Goal: Task Accomplishment & Management: Use online tool/utility

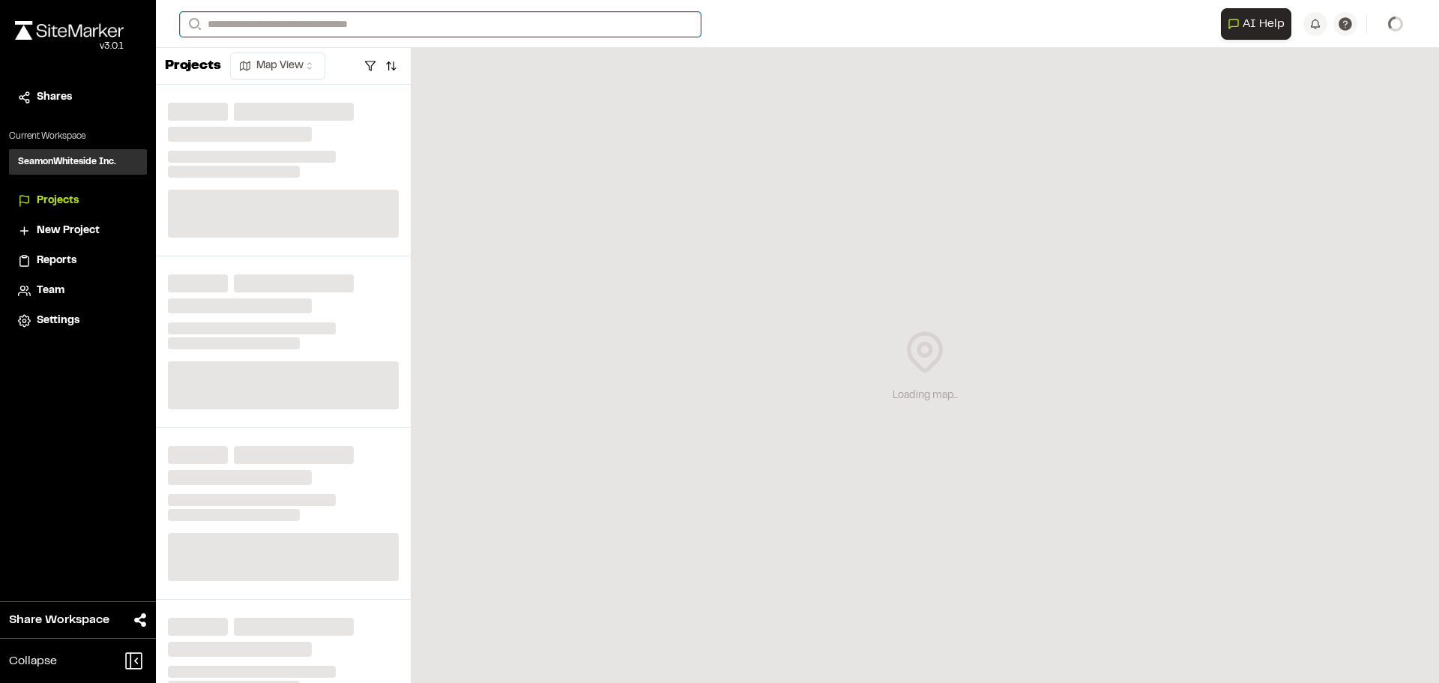
click at [376, 23] on input "Search" at bounding box center [440, 24] width 521 height 25
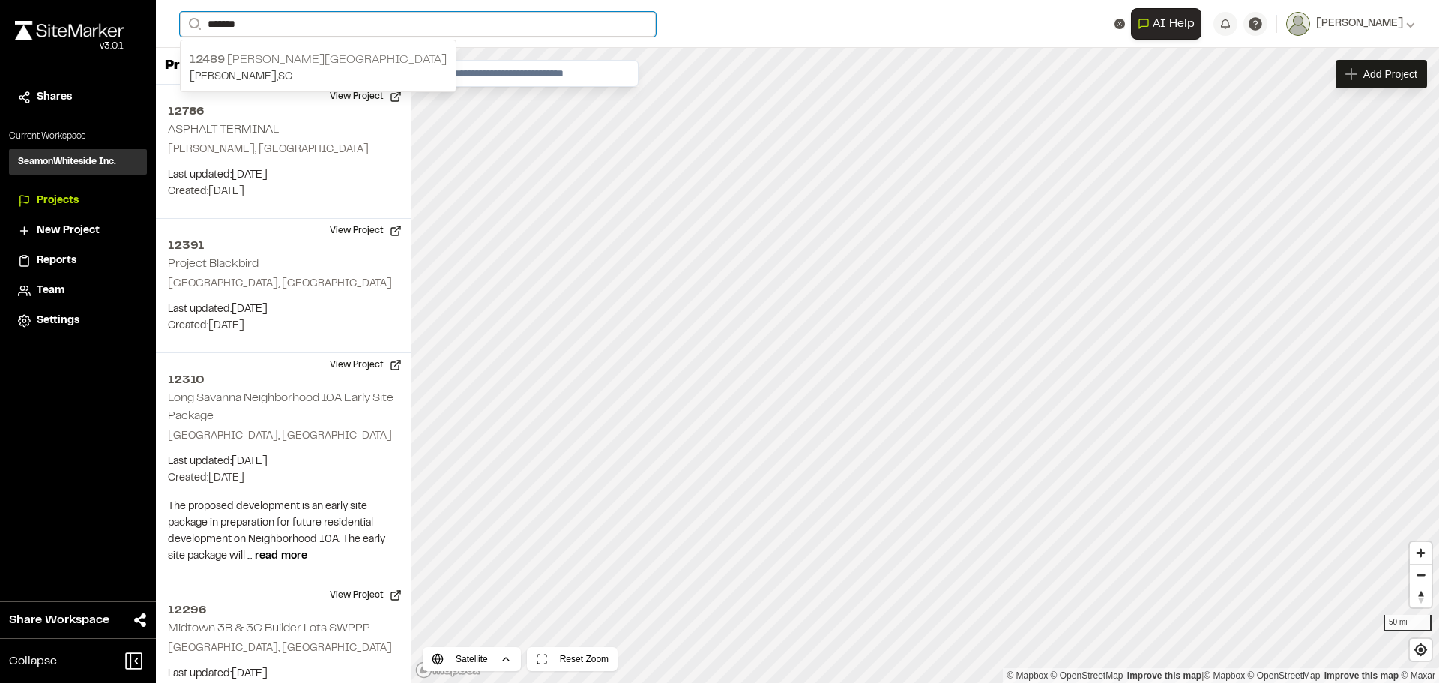
type input "*******"
click at [319, 63] on p "12489 [PERSON_NAME][GEOGRAPHIC_DATA]" at bounding box center [318, 60] width 257 height 18
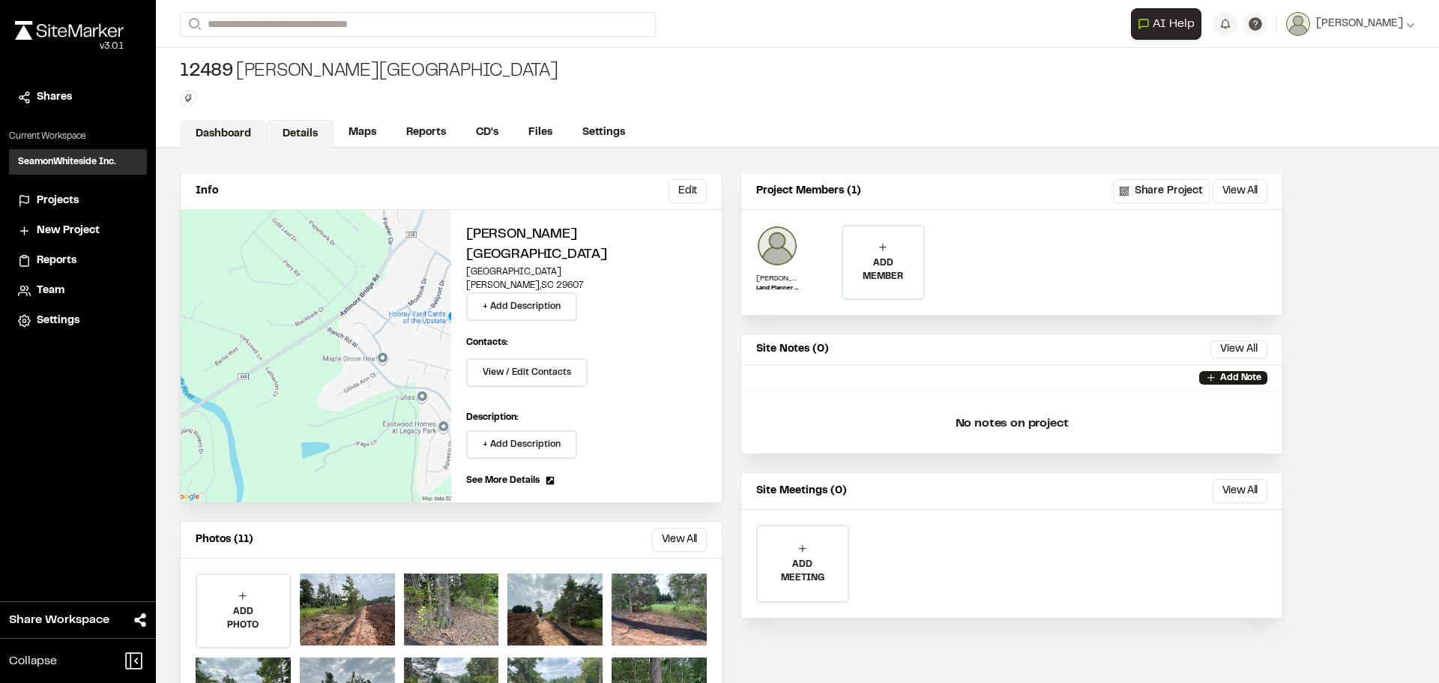
click at [226, 127] on link "Dashboard" at bounding box center [223, 134] width 87 height 28
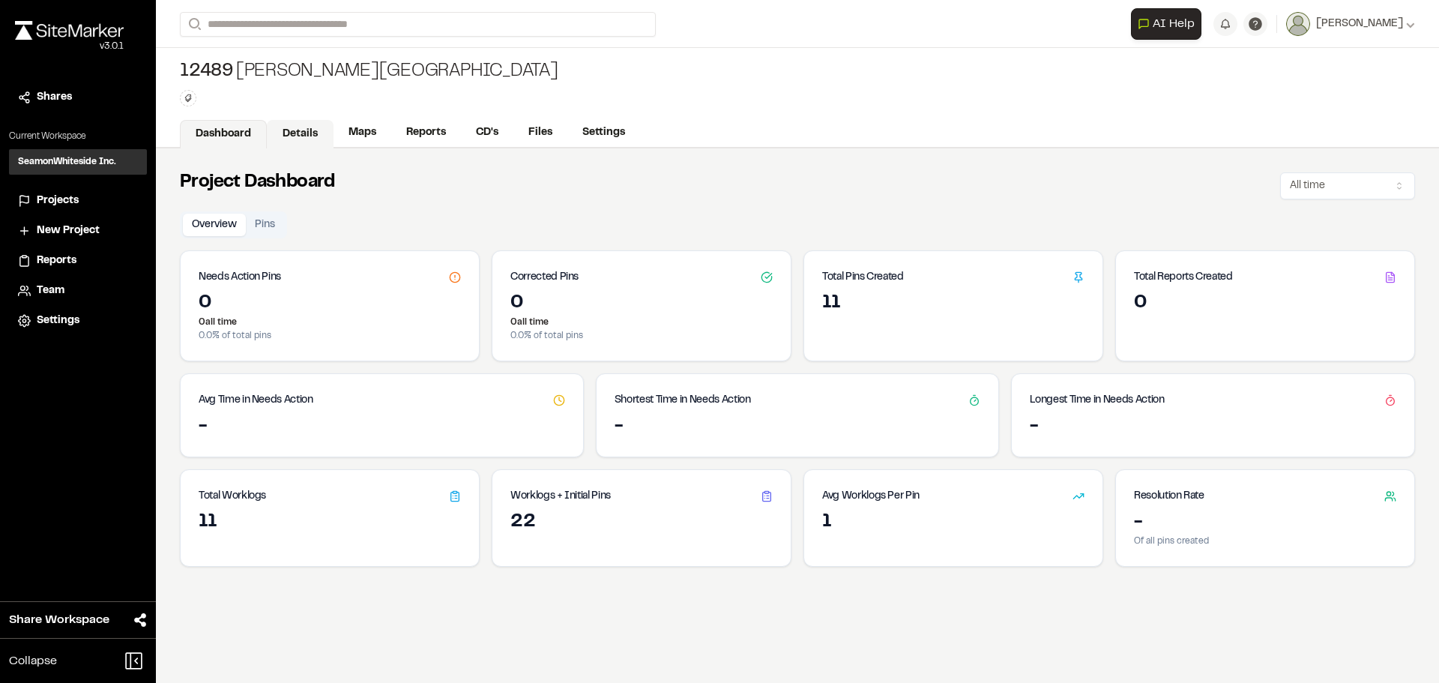
click at [305, 143] on link "Details" at bounding box center [300, 134] width 67 height 28
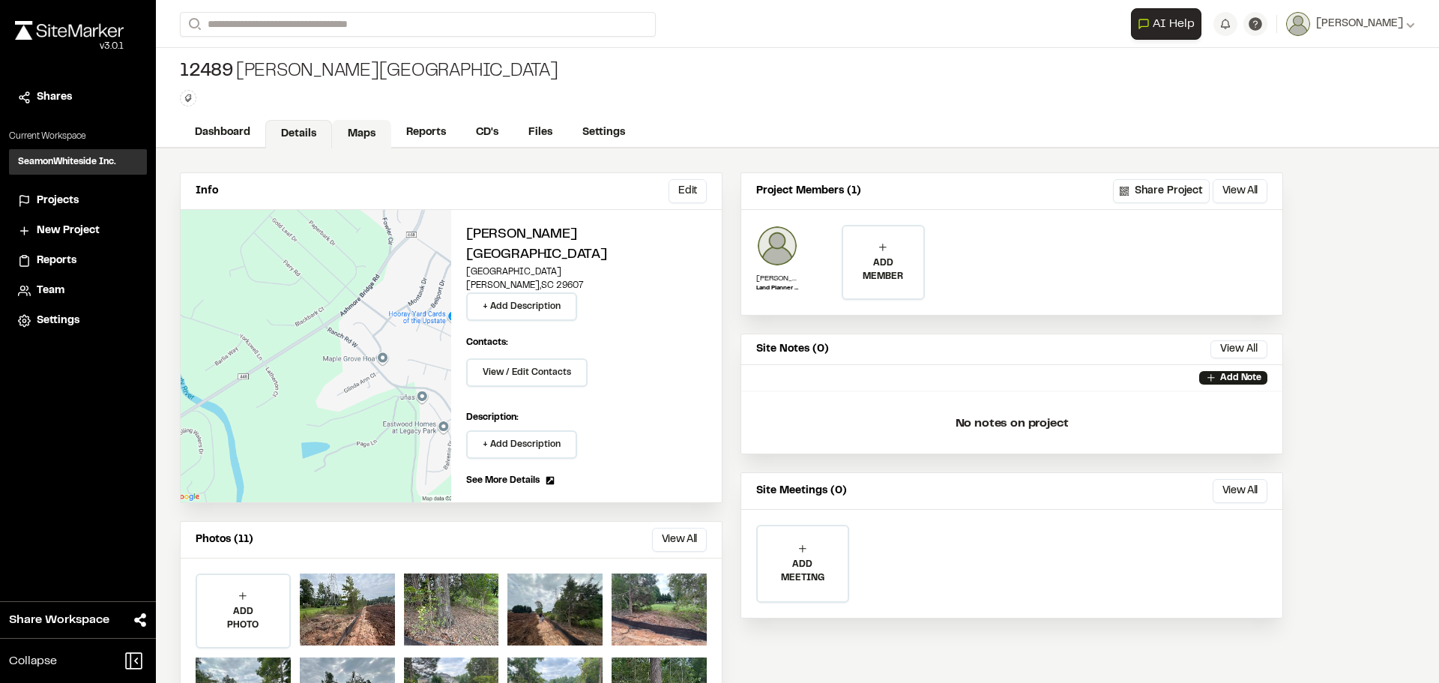
click at [345, 132] on link "Maps" at bounding box center [361, 134] width 59 height 28
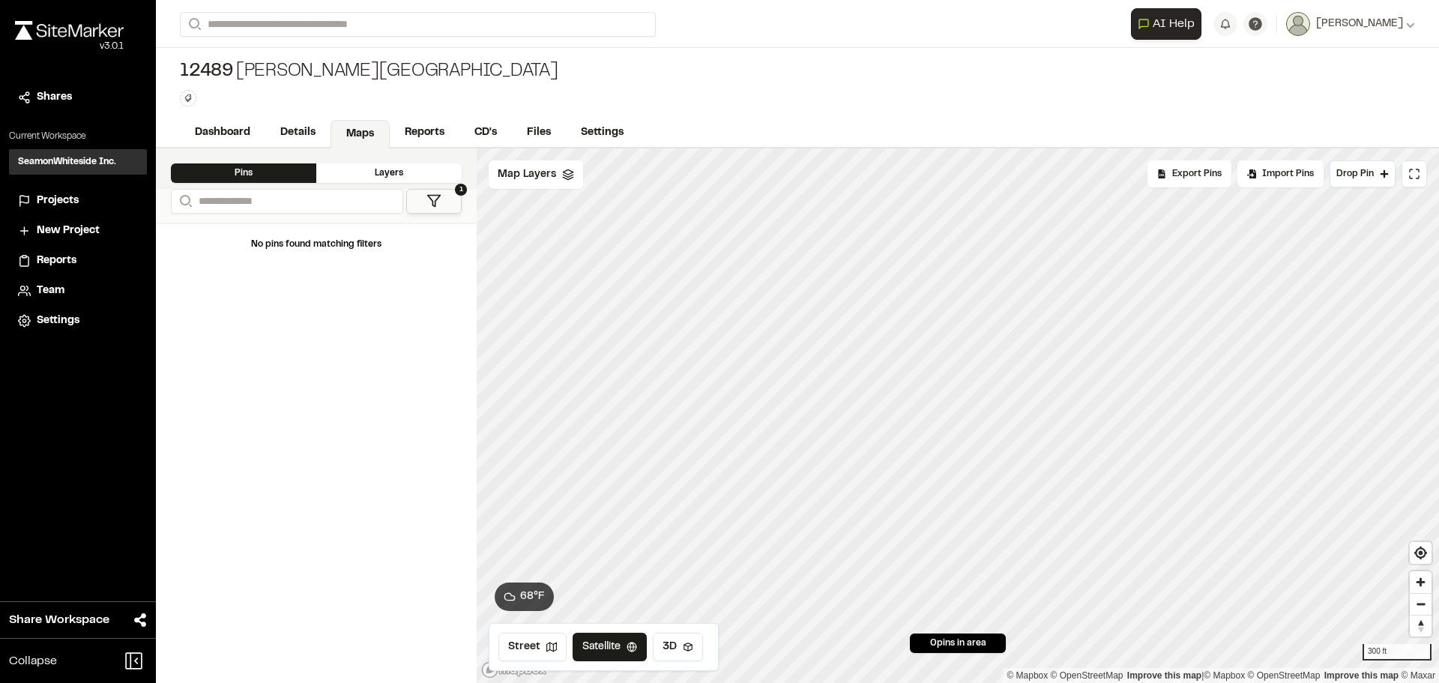
click at [425, 193] on button "1" at bounding box center [433, 201] width 55 height 25
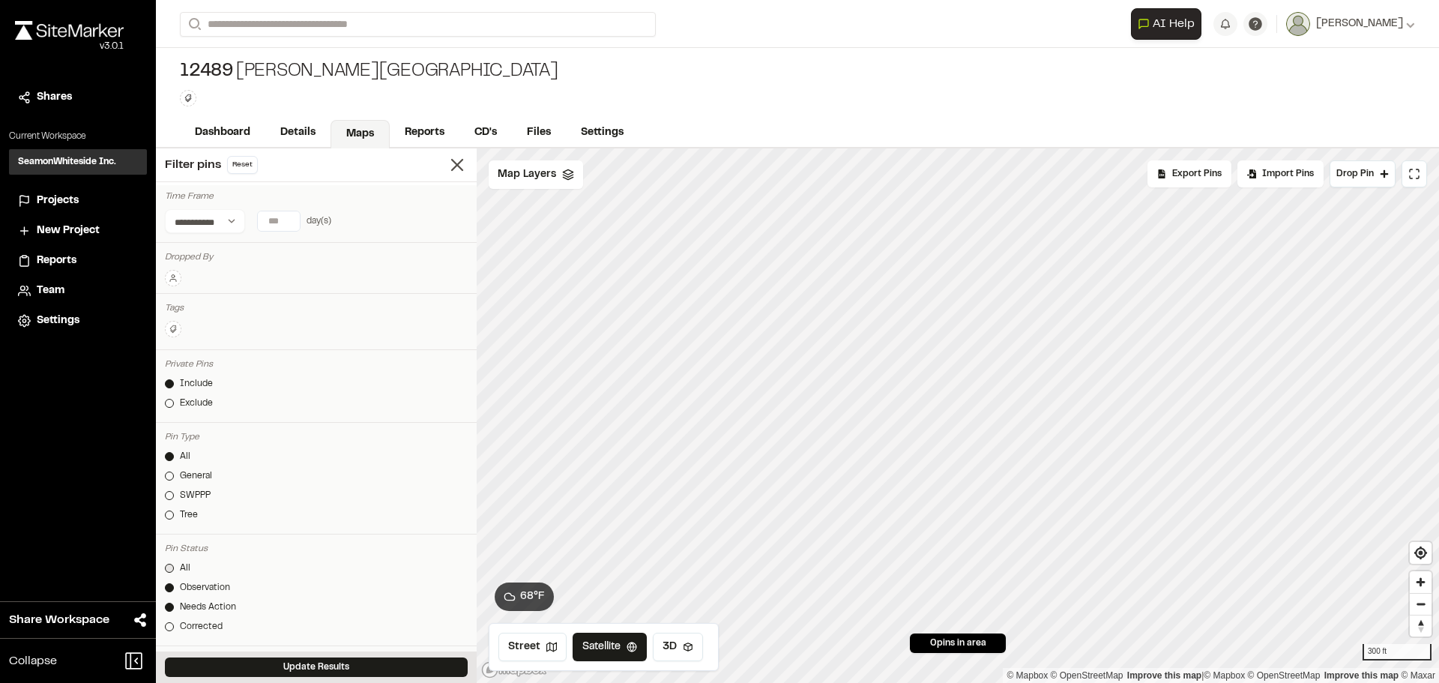
click at [170, 569] on div at bounding box center [169, 568] width 9 height 9
click at [232, 666] on button "Update Results" at bounding box center [316, 666] width 303 height 19
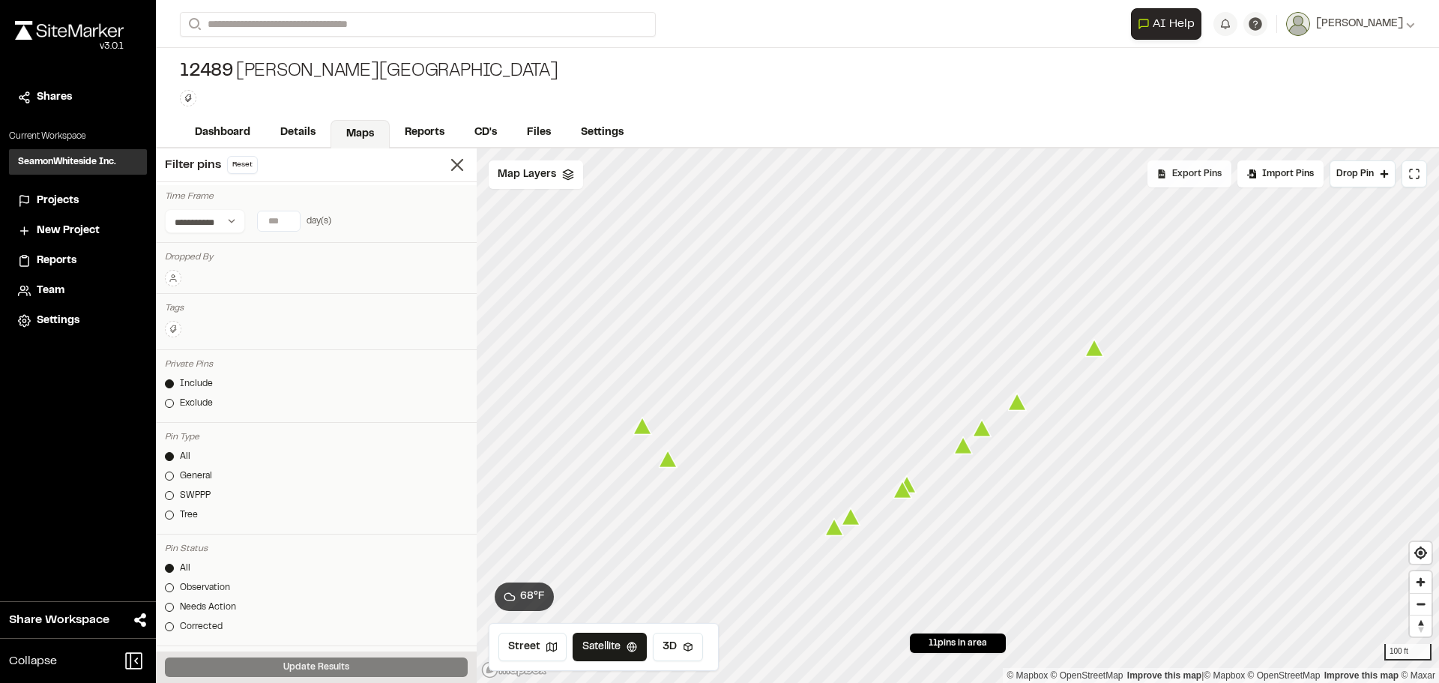
click at [1170, 171] on div "Export Pins" at bounding box center [1190, 173] width 84 height 27
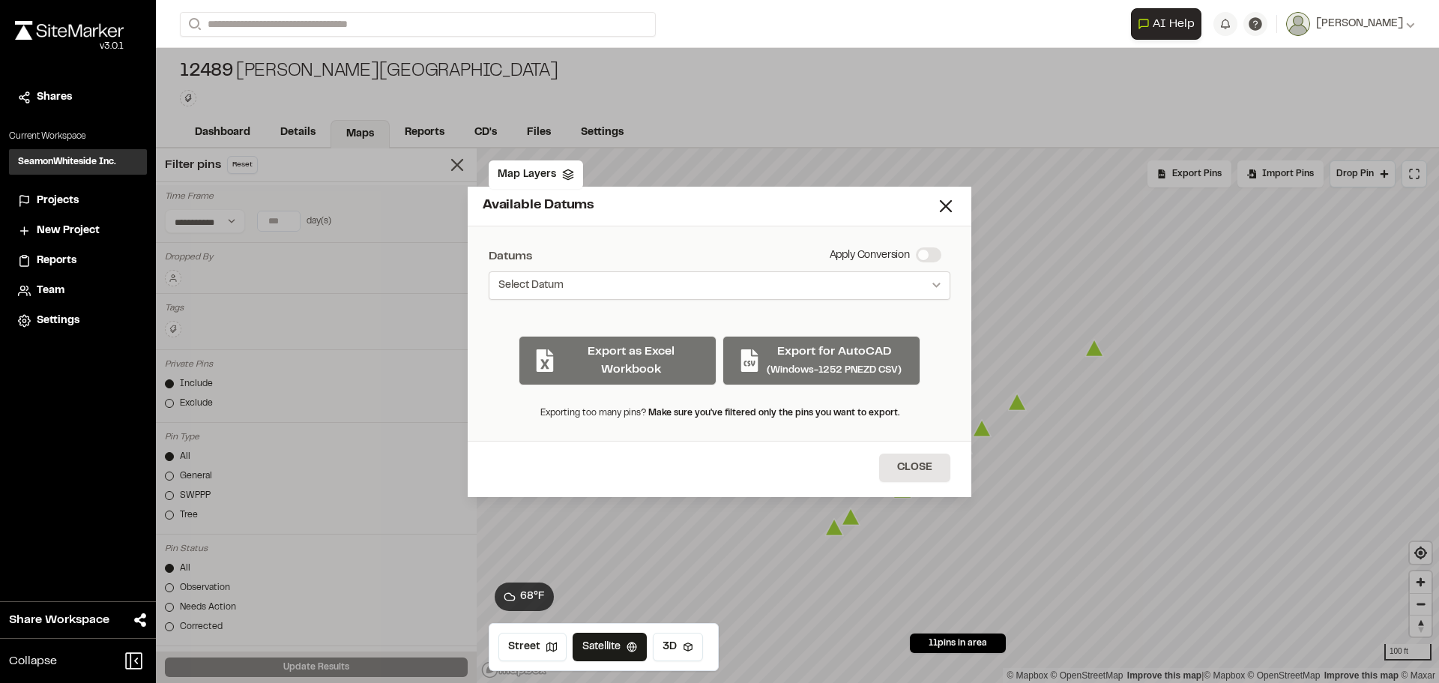
click at [621, 278] on button "Select Datum" at bounding box center [720, 285] width 462 height 28
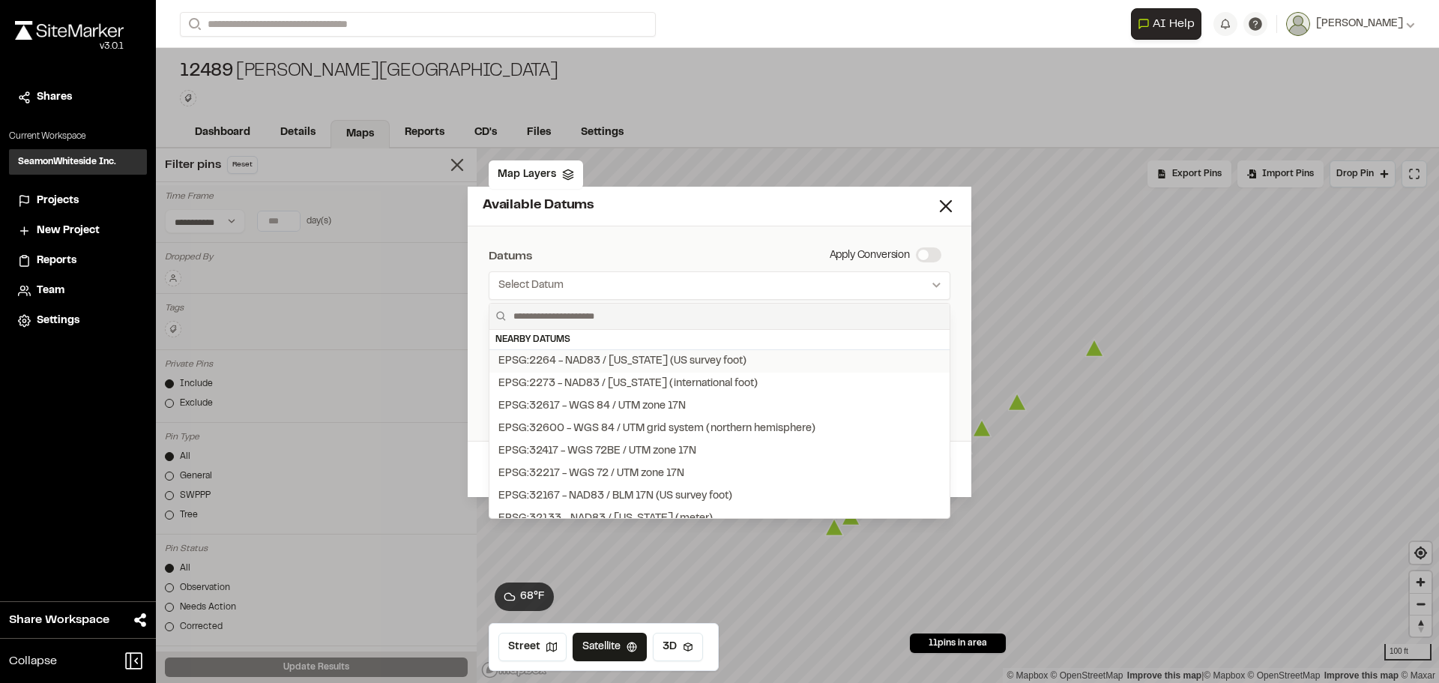
click at [684, 358] on div "EPSG:2264 - NAD83 / [US_STATE] (US survey foot)" at bounding box center [622, 361] width 248 height 16
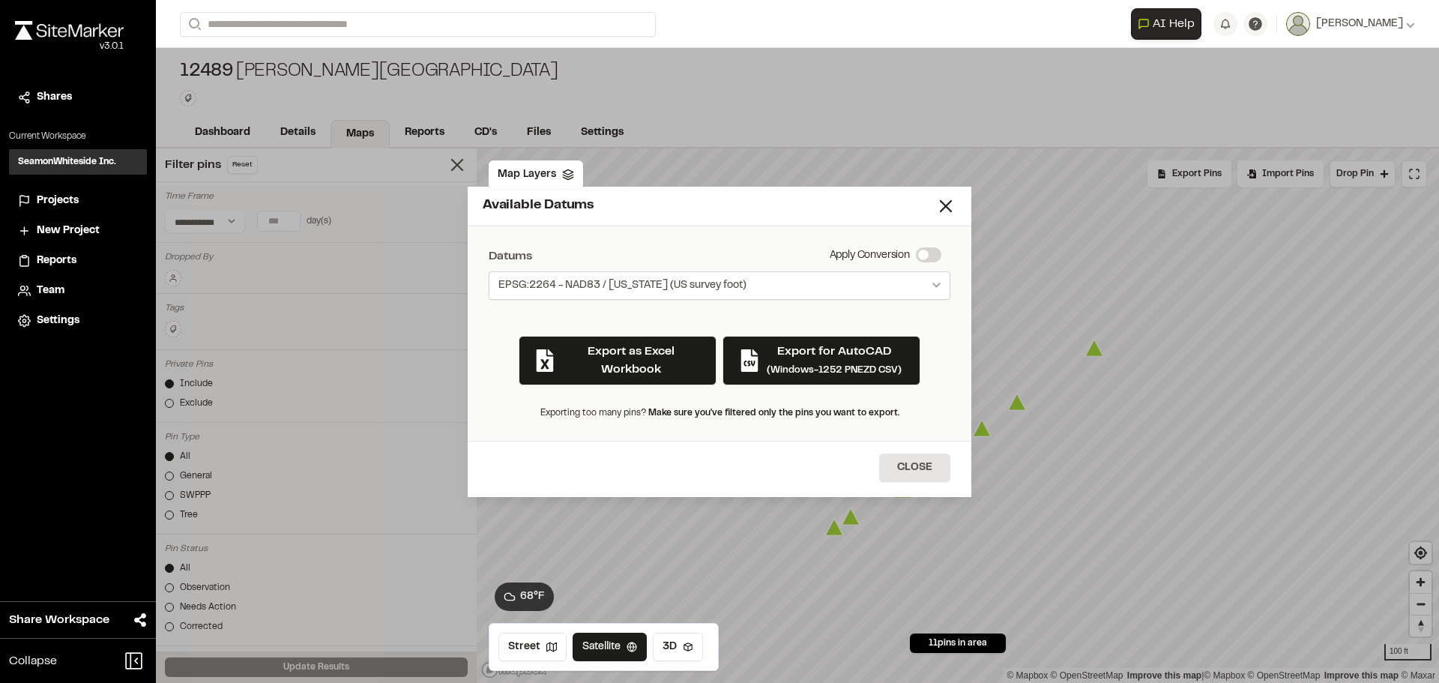
click at [698, 282] on span "EPSG:2264 - NAD83 / [US_STATE] (US survey foot)" at bounding box center [622, 285] width 248 height 15
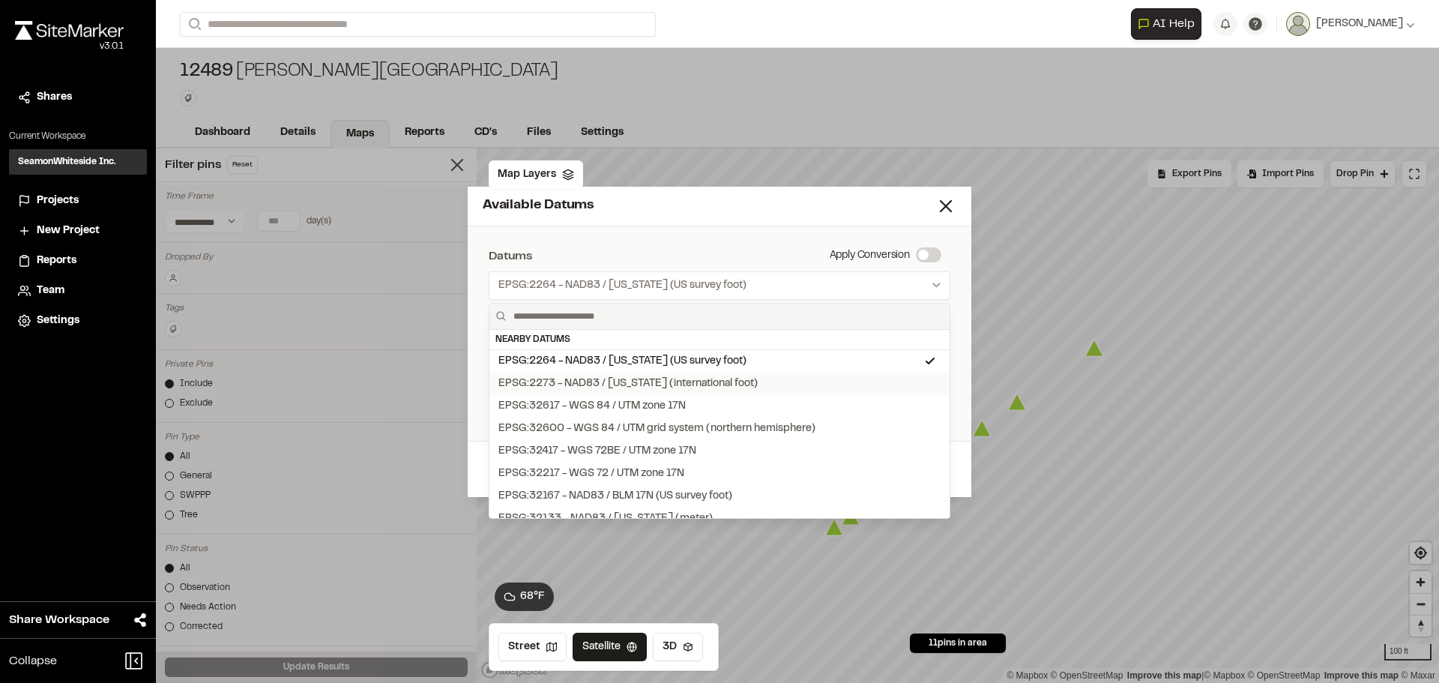
click at [606, 385] on div "EPSG:2273 - NAD83 / [US_STATE] (international foot)" at bounding box center [627, 384] width 259 height 16
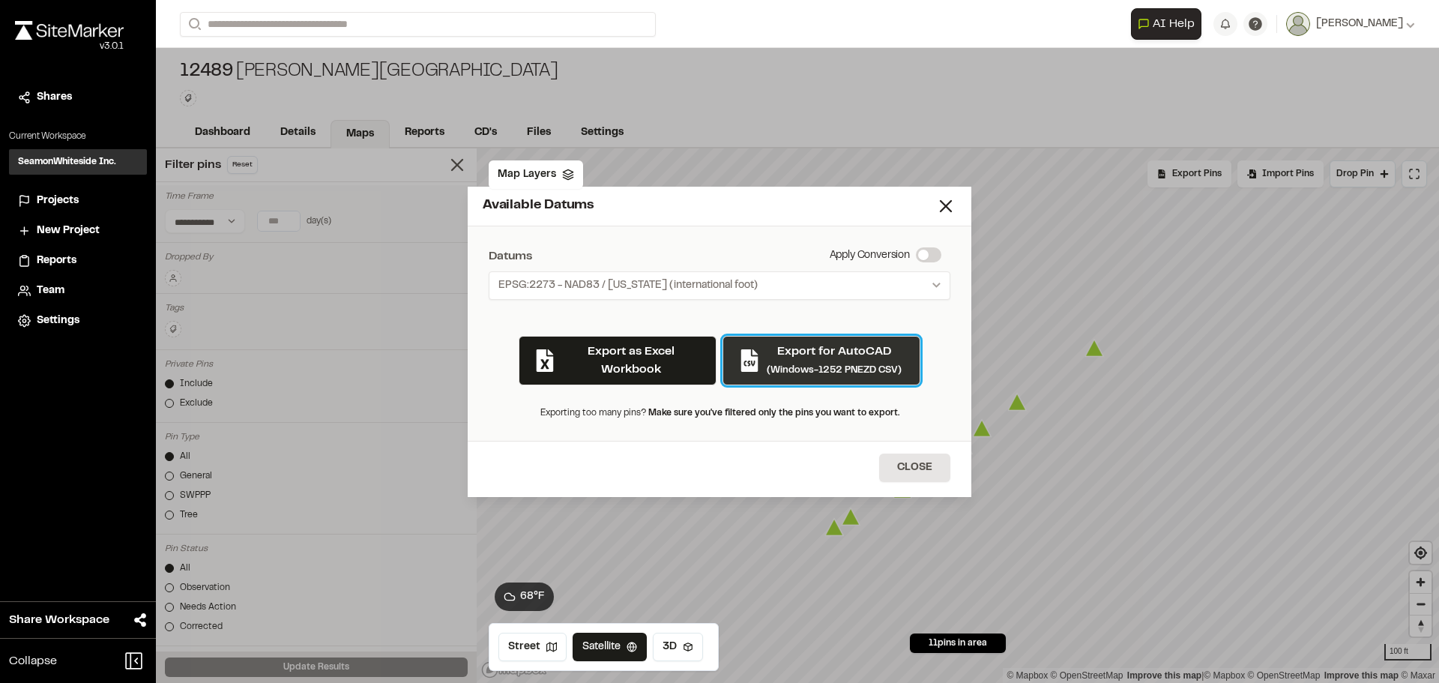
click at [798, 362] on div "Export for AutoCAD (Windows-1252 PNEZD CSV)" at bounding box center [834, 361] width 135 height 36
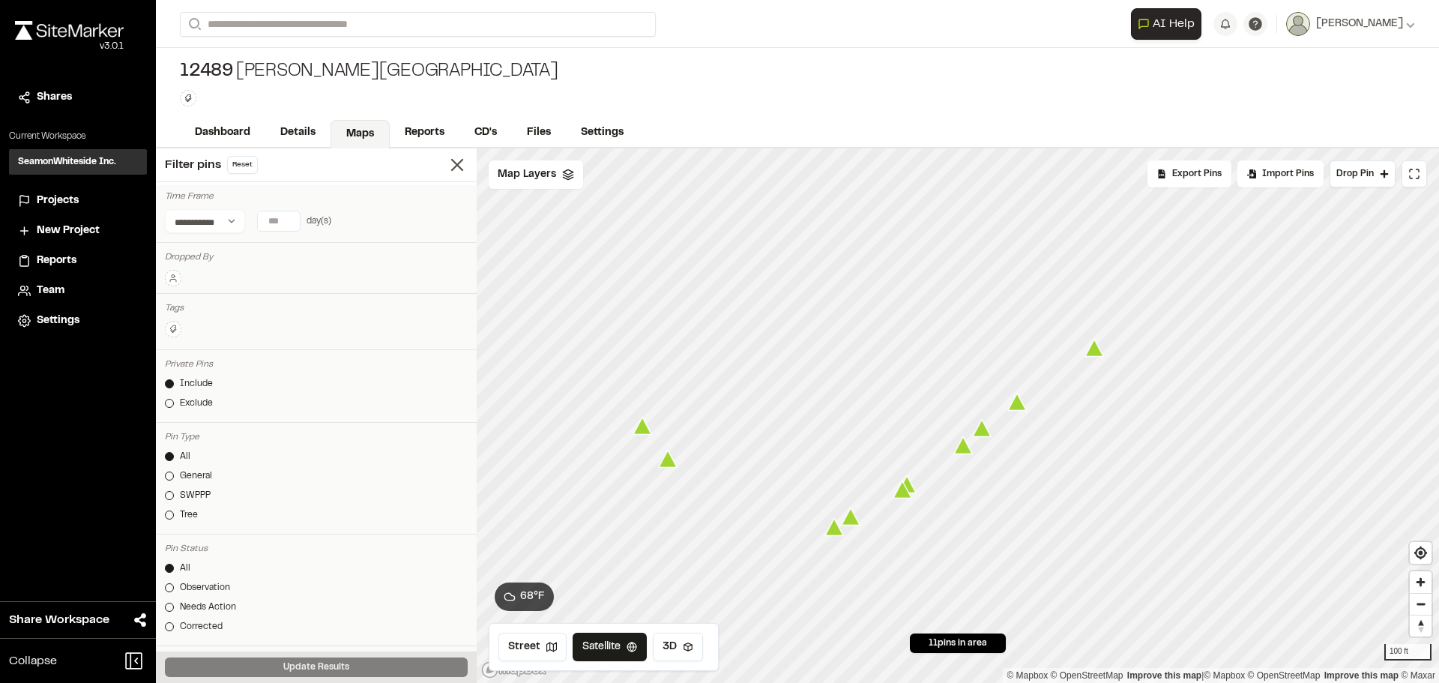
click at [648, 433] on icon "Map marker" at bounding box center [642, 426] width 19 height 17
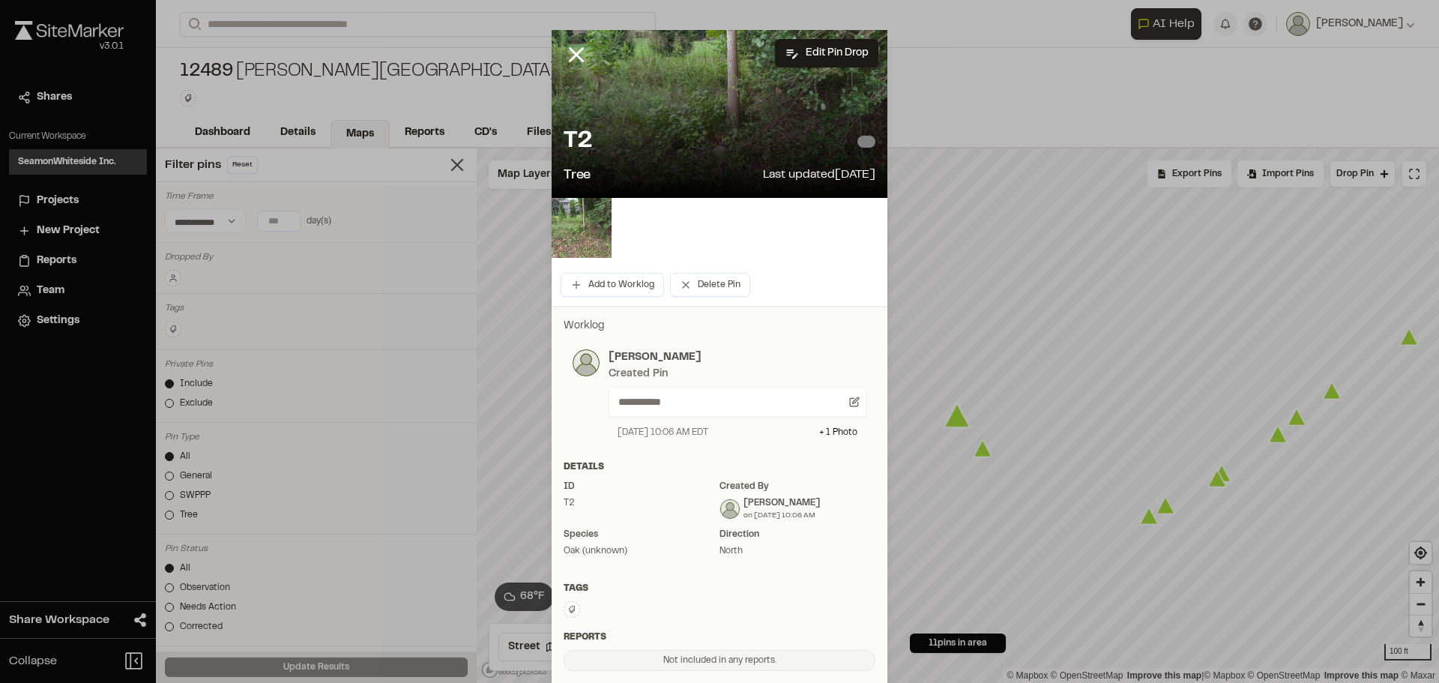
click at [567, 41] on div at bounding box center [588, 66] width 72 height 72
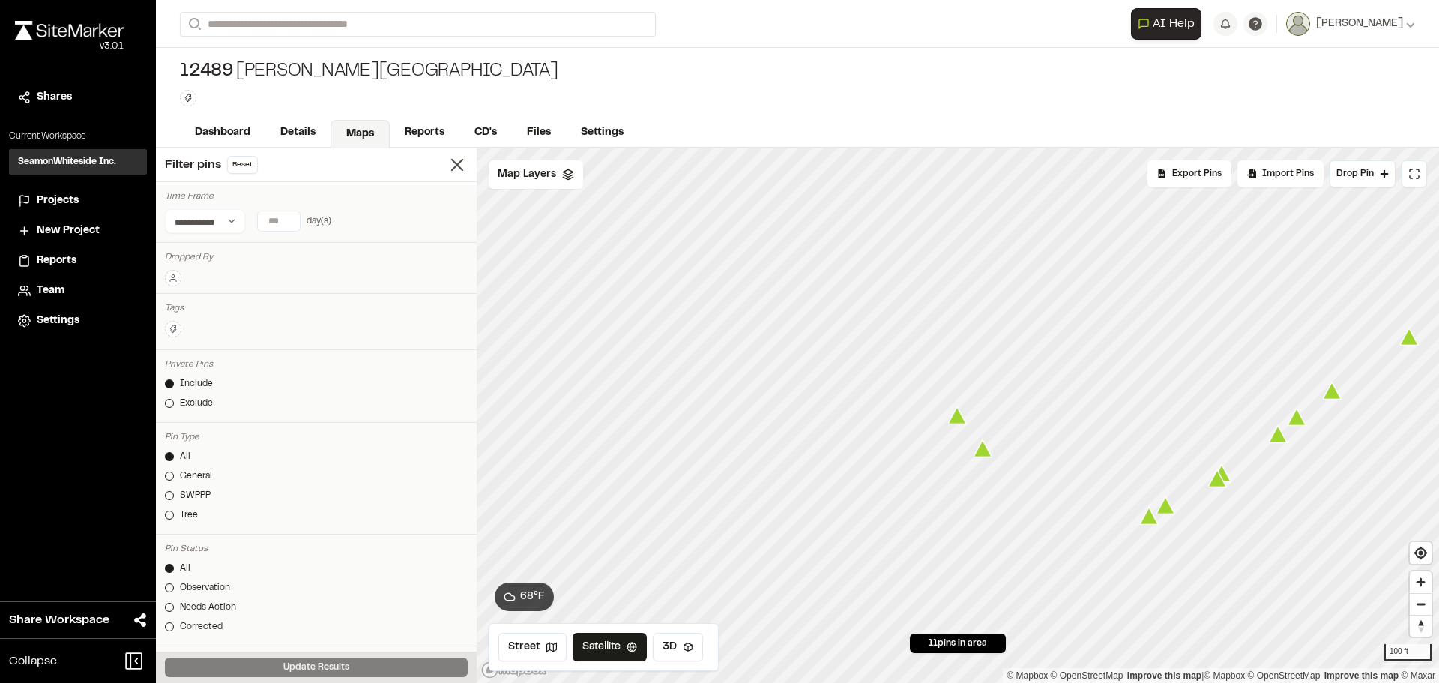
click at [983, 453] on icon "Map marker" at bounding box center [983, 448] width 19 height 17
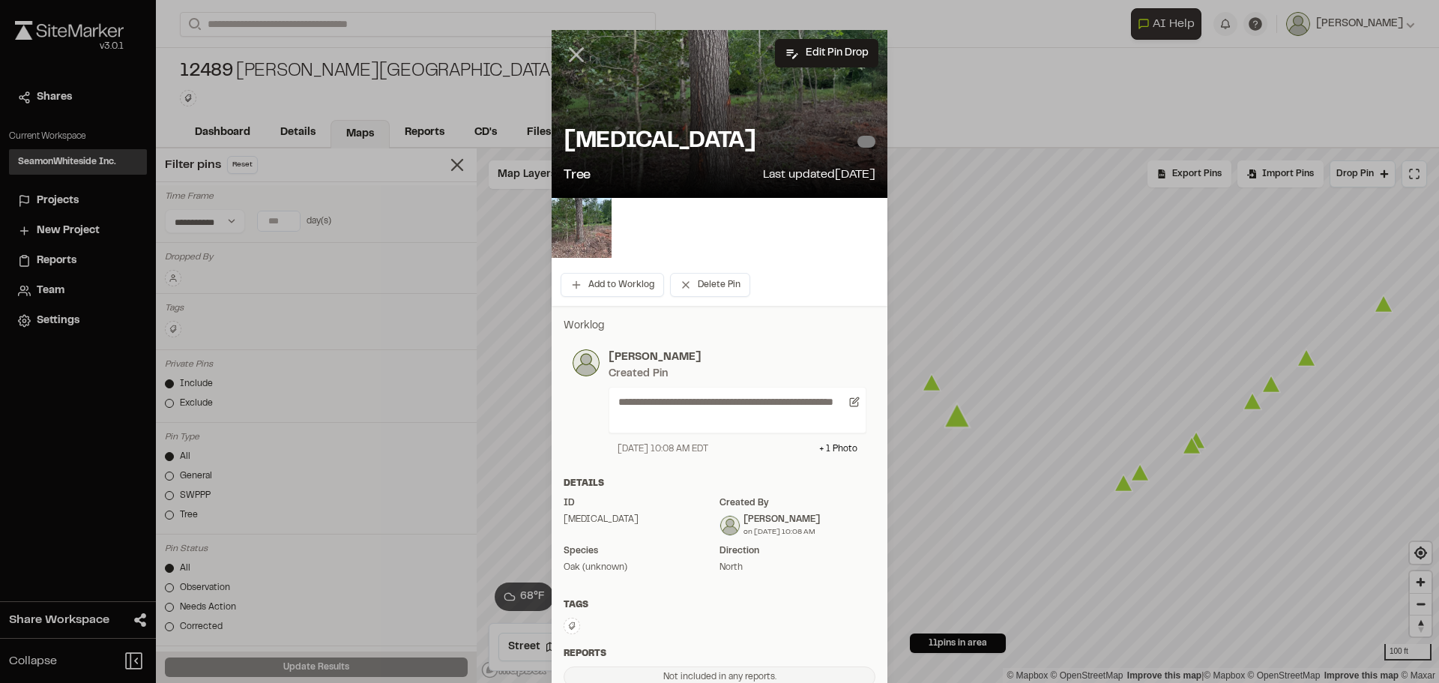
click at [568, 45] on icon at bounding box center [576, 54] width 25 height 25
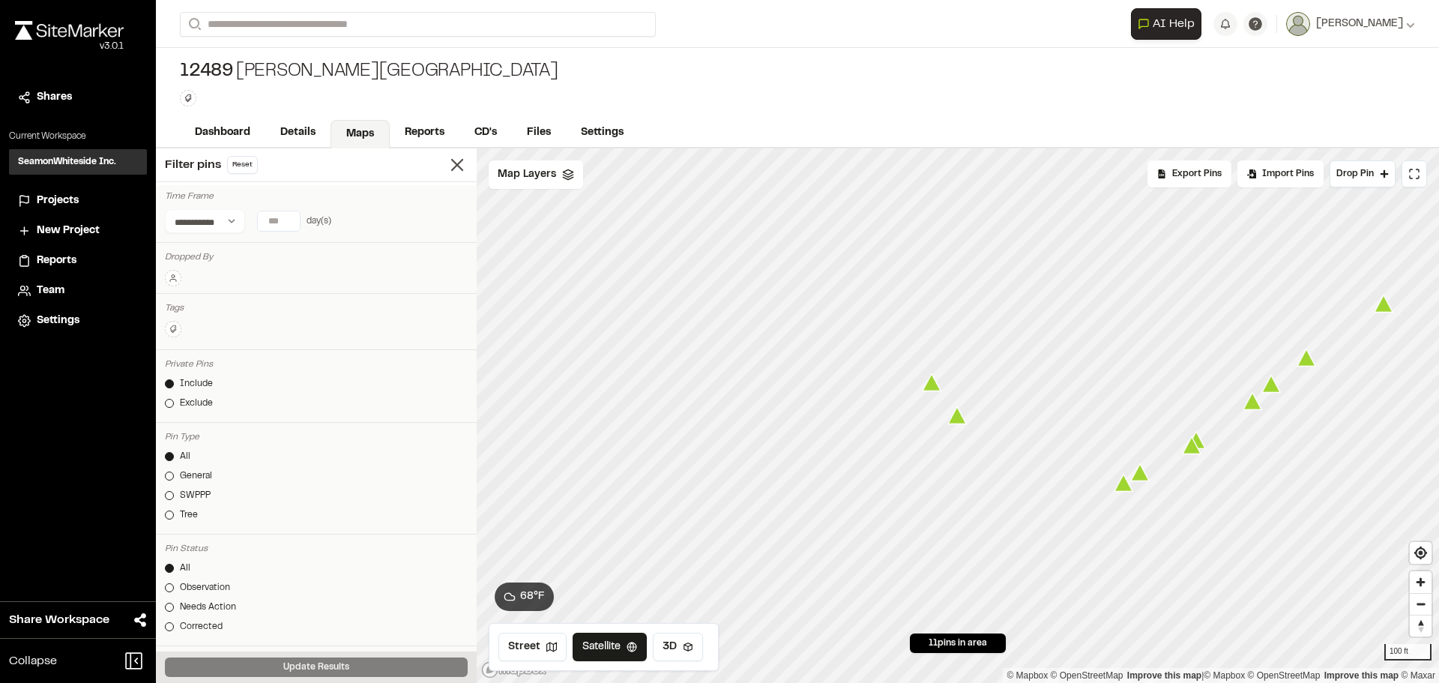
click at [957, 423] on icon "Map marker" at bounding box center [957, 415] width 19 height 17
click at [1123, 490] on icon "Map marker" at bounding box center [1124, 482] width 19 height 17
click at [976, 409] on icon "Map marker" at bounding box center [973, 404] width 19 height 17
click at [1007, 389] on icon "Map marker" at bounding box center [1009, 388] width 19 height 17
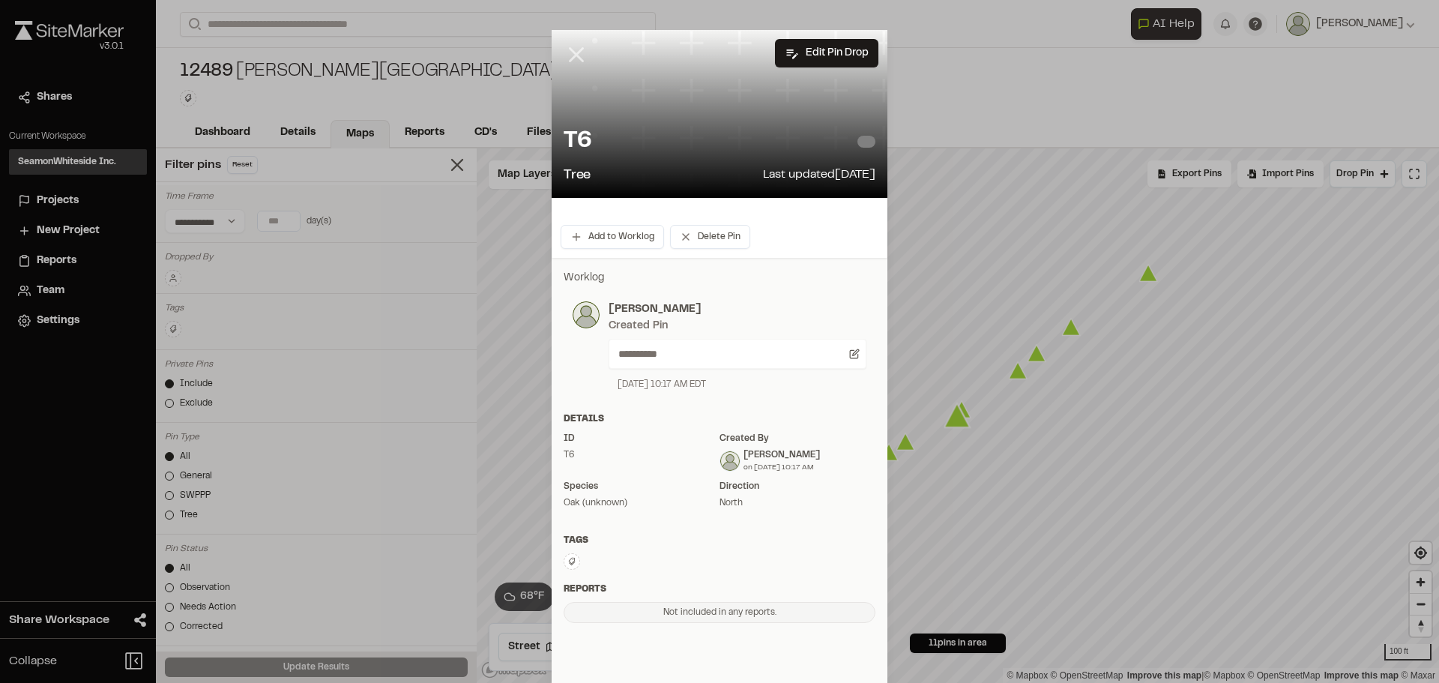
click at [573, 61] on icon at bounding box center [576, 54] width 25 height 25
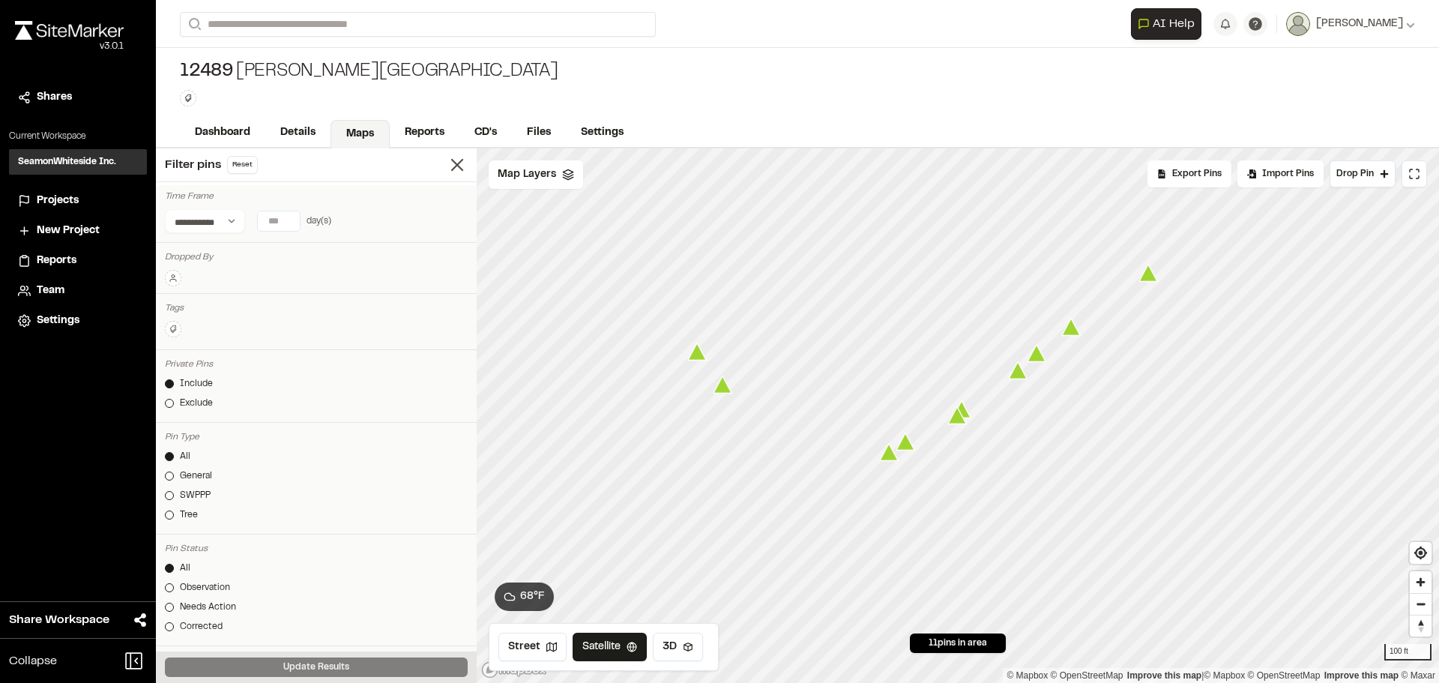
click at [967, 412] on icon "Map marker" at bounding box center [957, 415] width 19 height 19
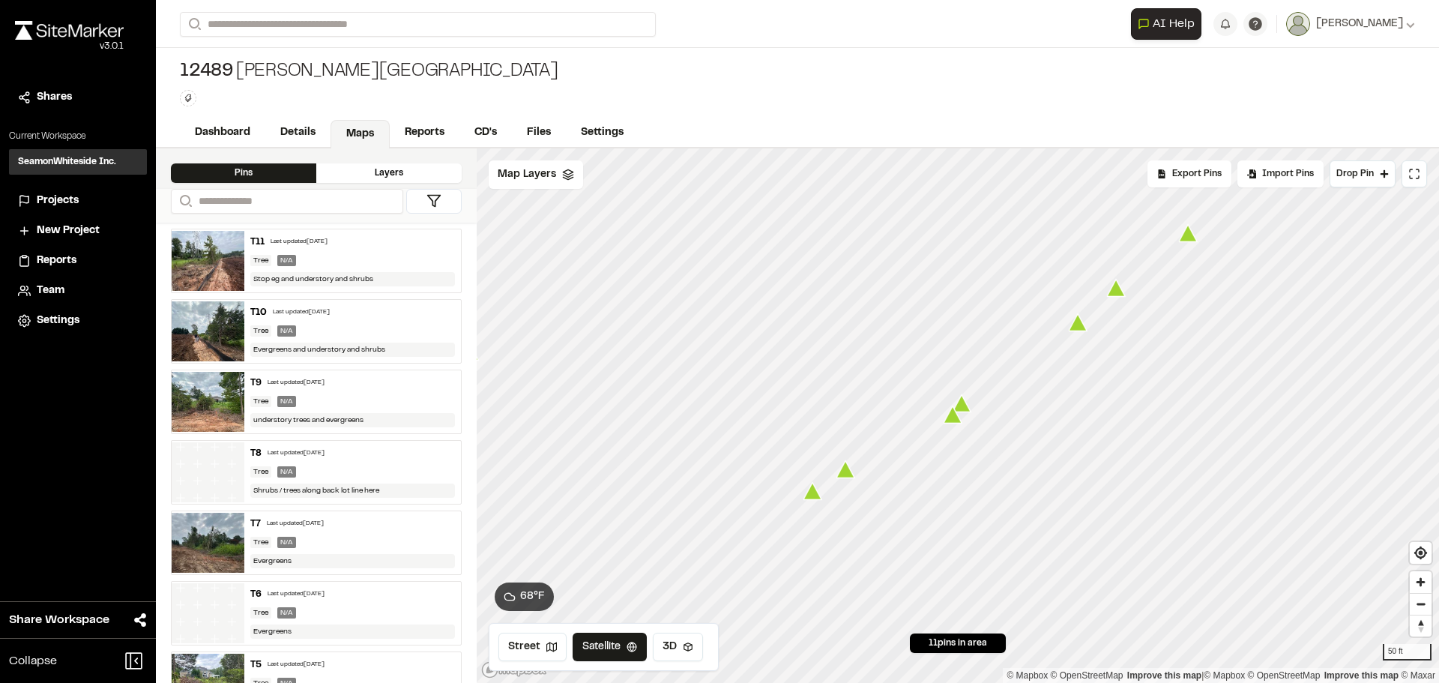
click at [966, 403] on icon "Map marker" at bounding box center [962, 403] width 19 height 17
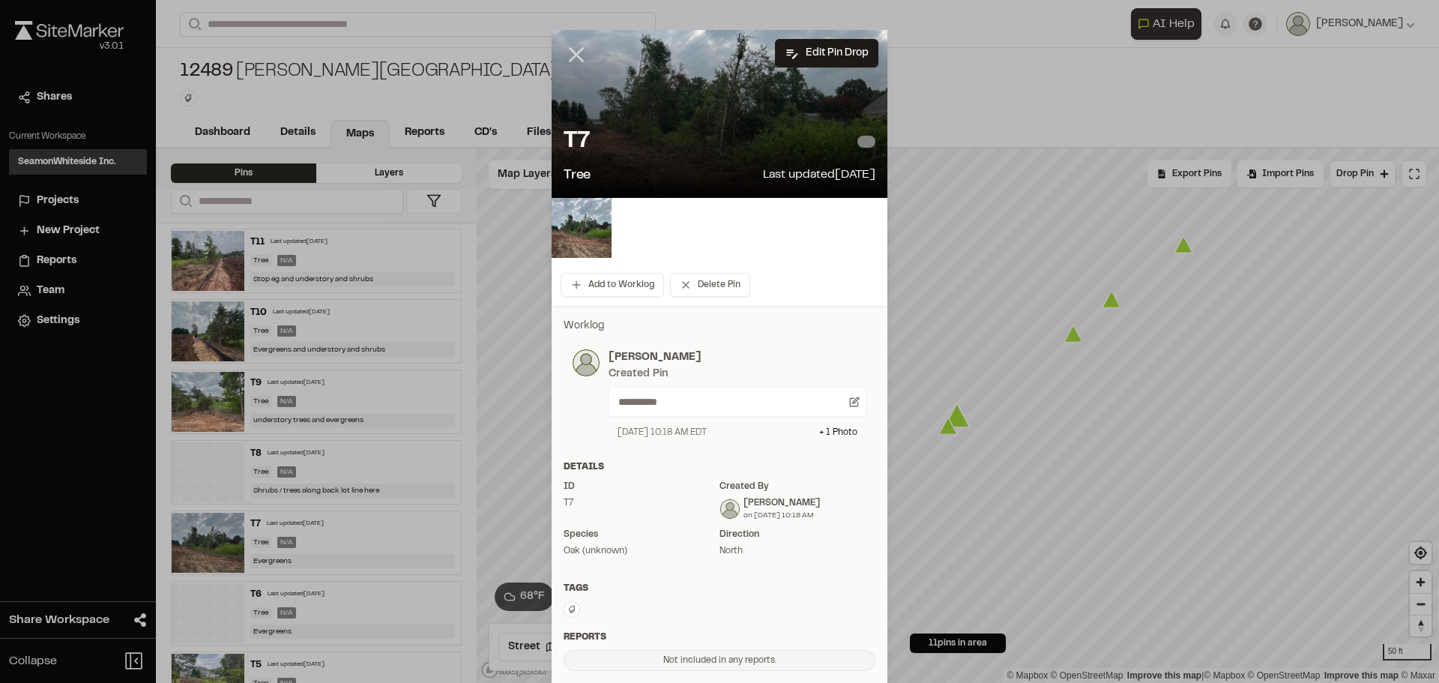
click at [568, 60] on icon at bounding box center [576, 54] width 25 height 25
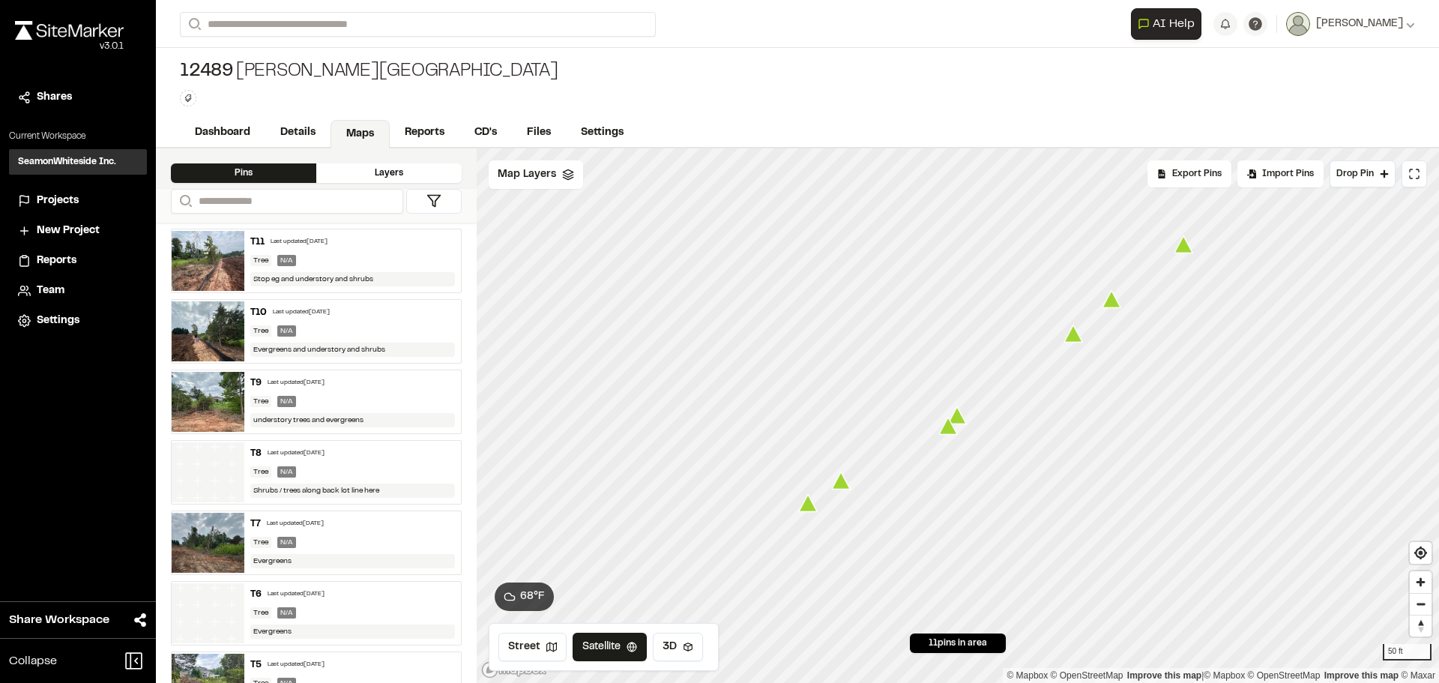
click at [1073, 339] on icon "Map marker" at bounding box center [1073, 333] width 19 height 17
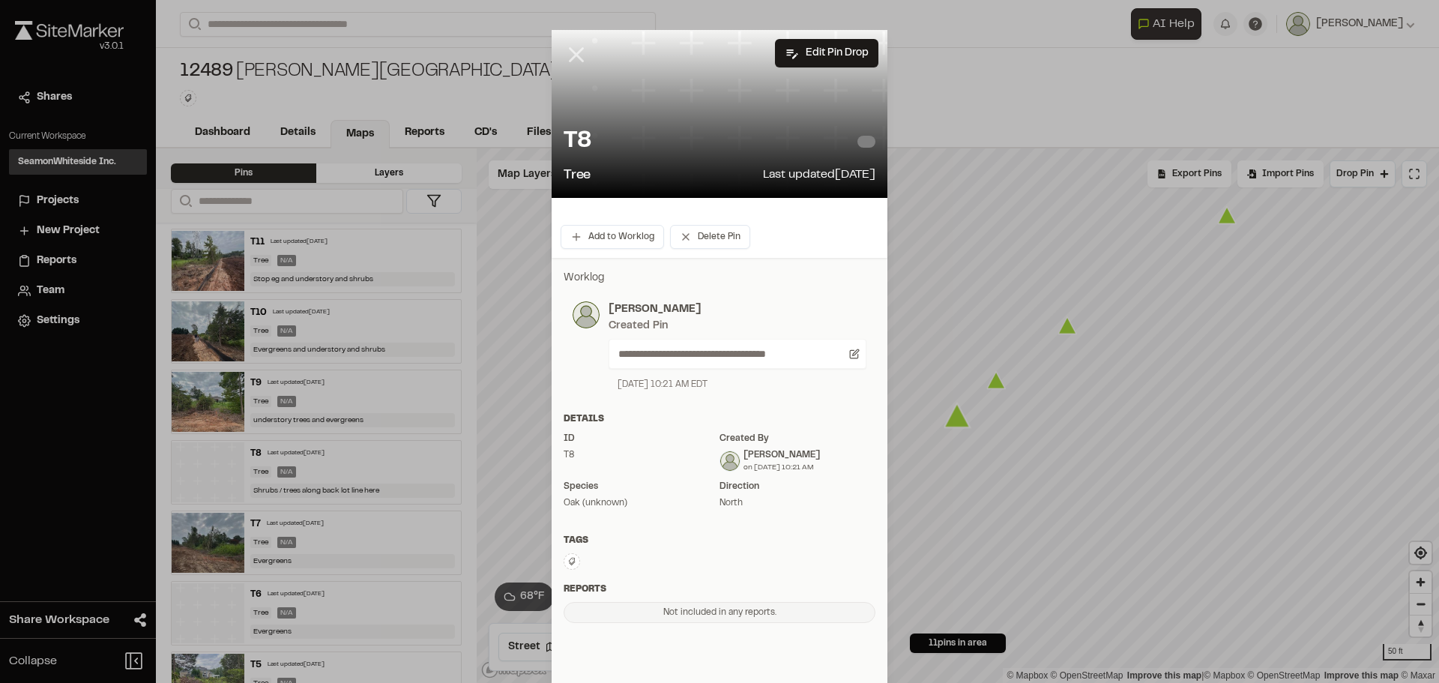
click at [570, 52] on icon at bounding box center [576, 54] width 25 height 25
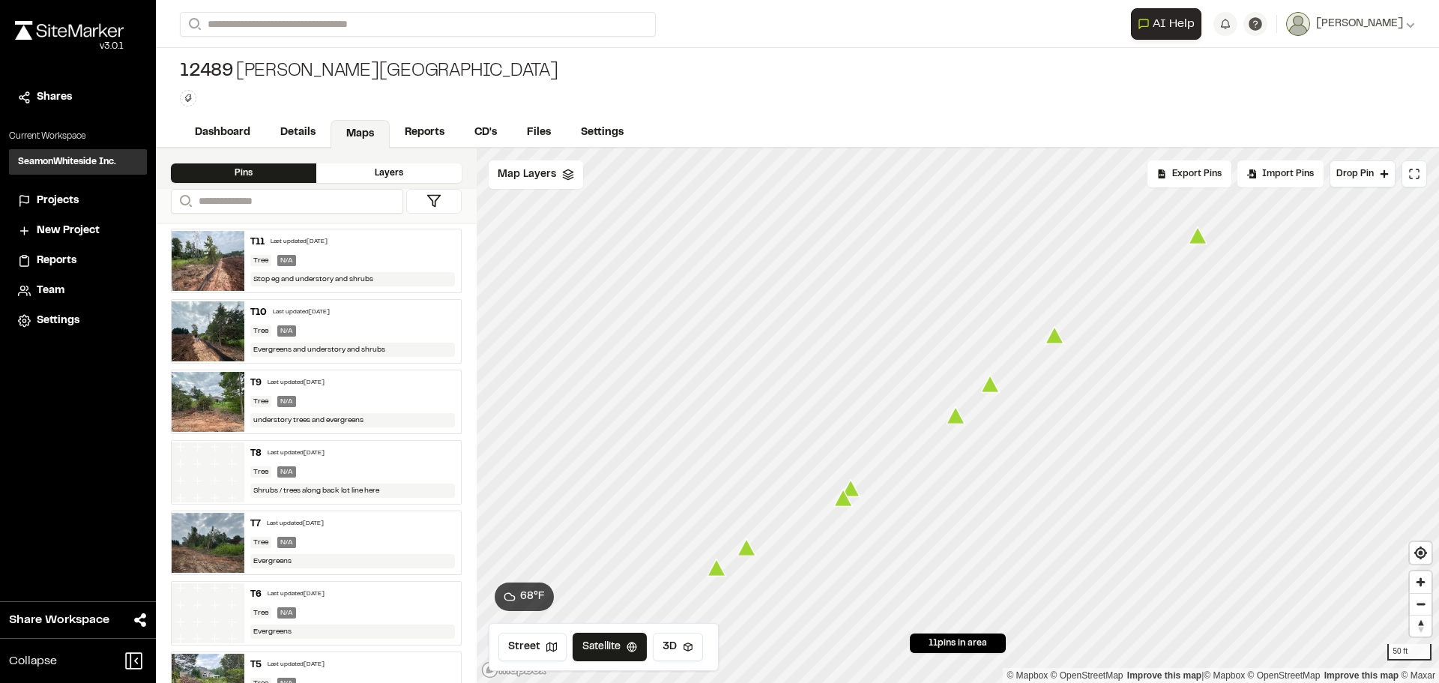
click at [959, 422] on icon "Map marker" at bounding box center [956, 415] width 19 height 17
click at [991, 389] on icon "Map marker" at bounding box center [992, 384] width 19 height 17
click at [1023, 371] on icon "Map marker" at bounding box center [1022, 366] width 19 height 17
click at [1102, 325] on icon "Map marker" at bounding box center [1100, 316] width 19 height 19
click at [543, 174] on span "Map Layers" at bounding box center [527, 174] width 58 height 16
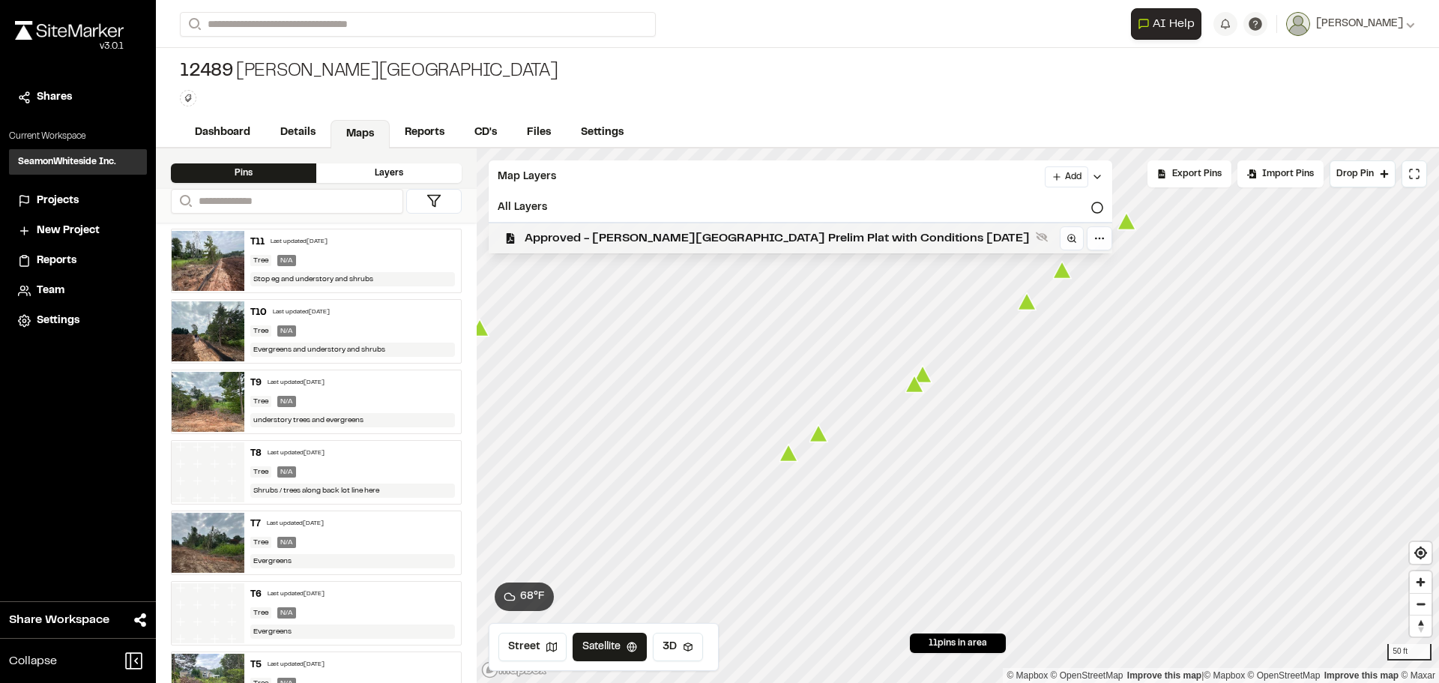
click at [549, 242] on span "Approved - [PERSON_NAME][GEOGRAPHIC_DATA] Prelim Plat with Conditions [DATE]" at bounding box center [777, 238] width 505 height 18
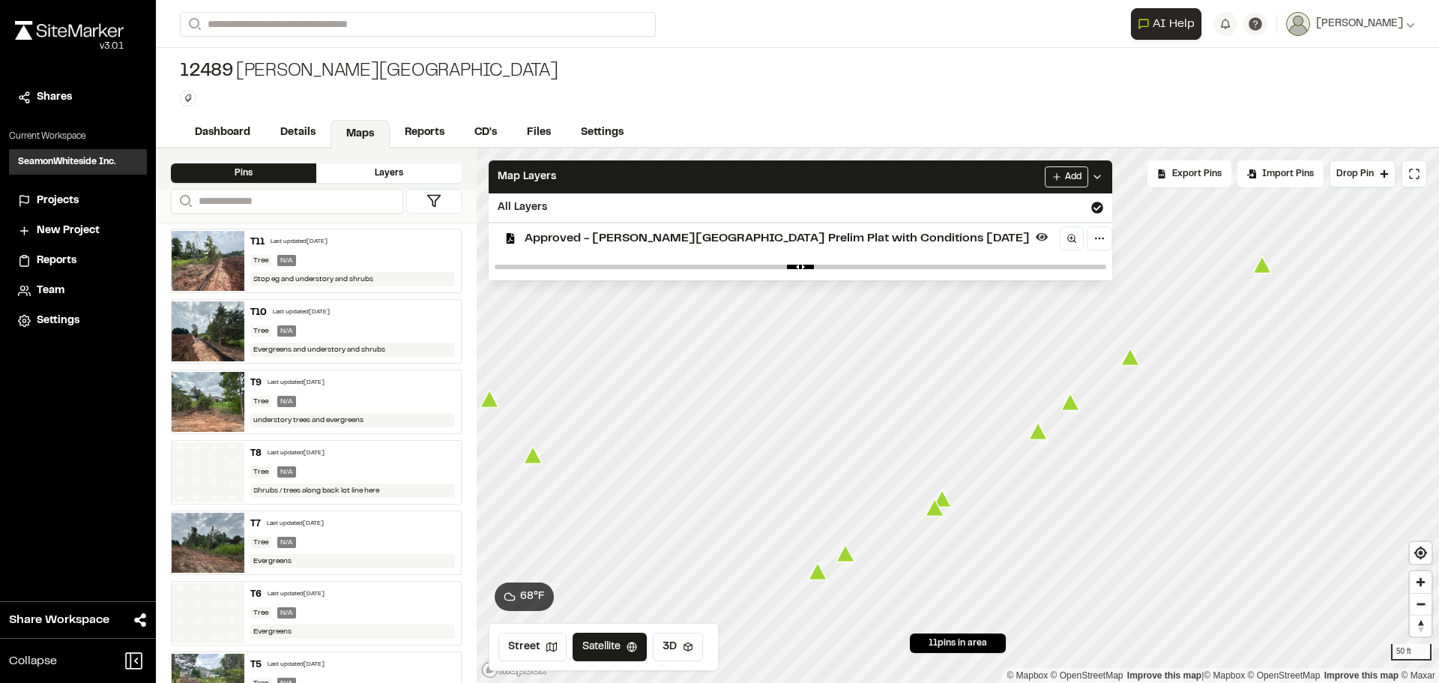
click at [846, 558] on icon "Map marker" at bounding box center [846, 553] width 19 height 17
click at [244, 130] on link "Dashboard" at bounding box center [223, 134] width 87 height 28
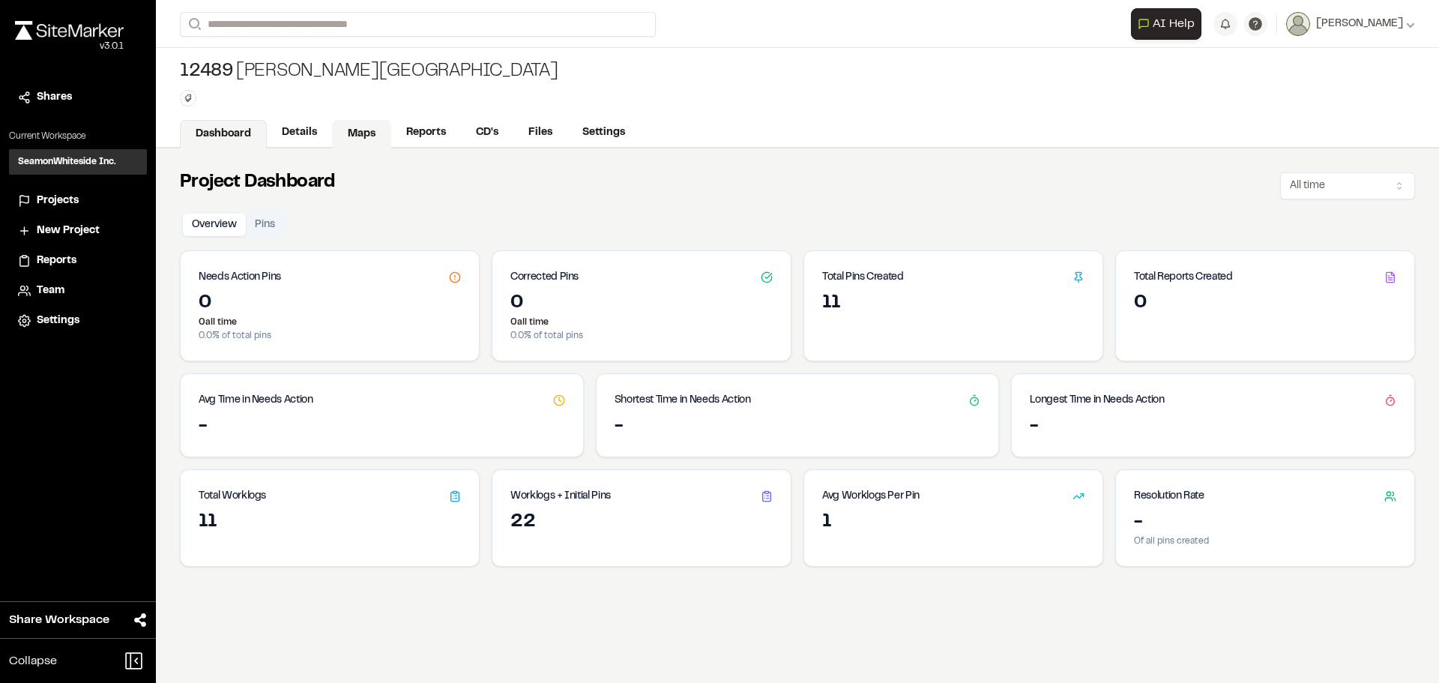
click at [298, 130] on link "Details" at bounding box center [299, 132] width 65 height 28
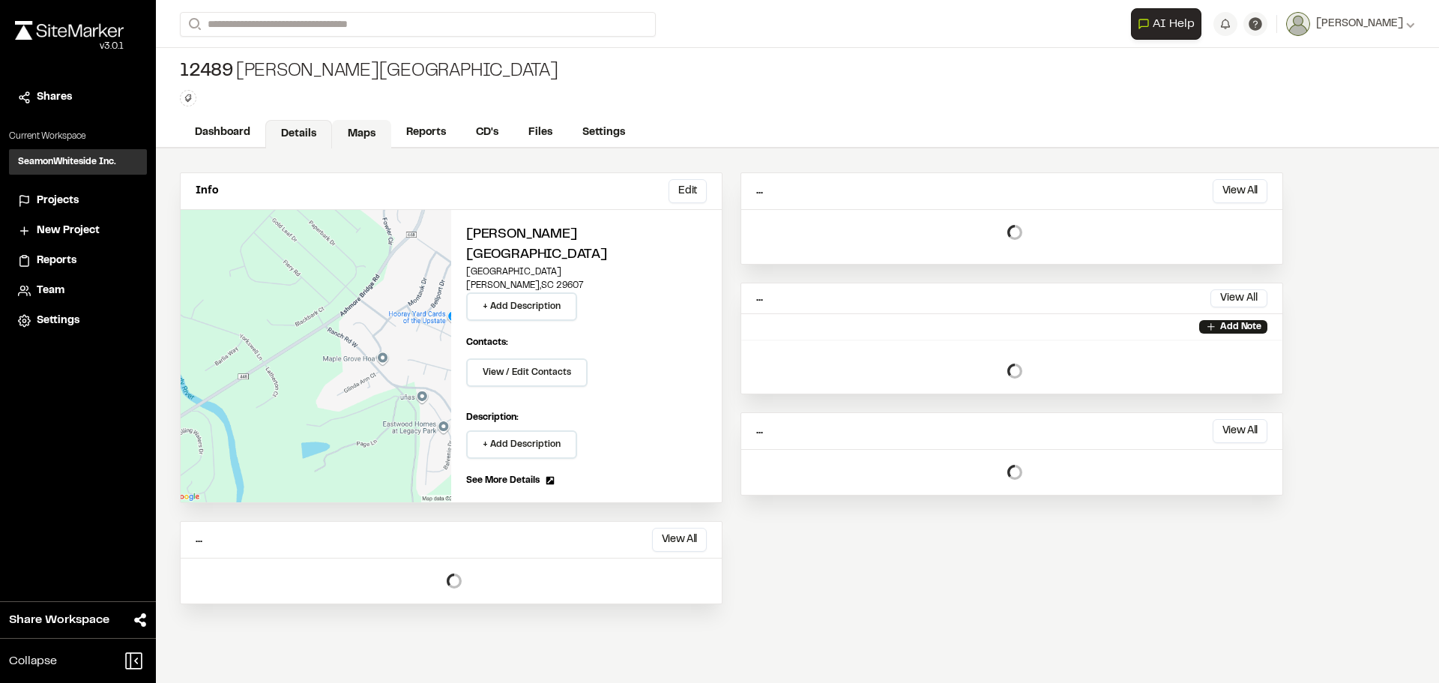
click at [380, 127] on link "Maps" at bounding box center [361, 134] width 59 height 28
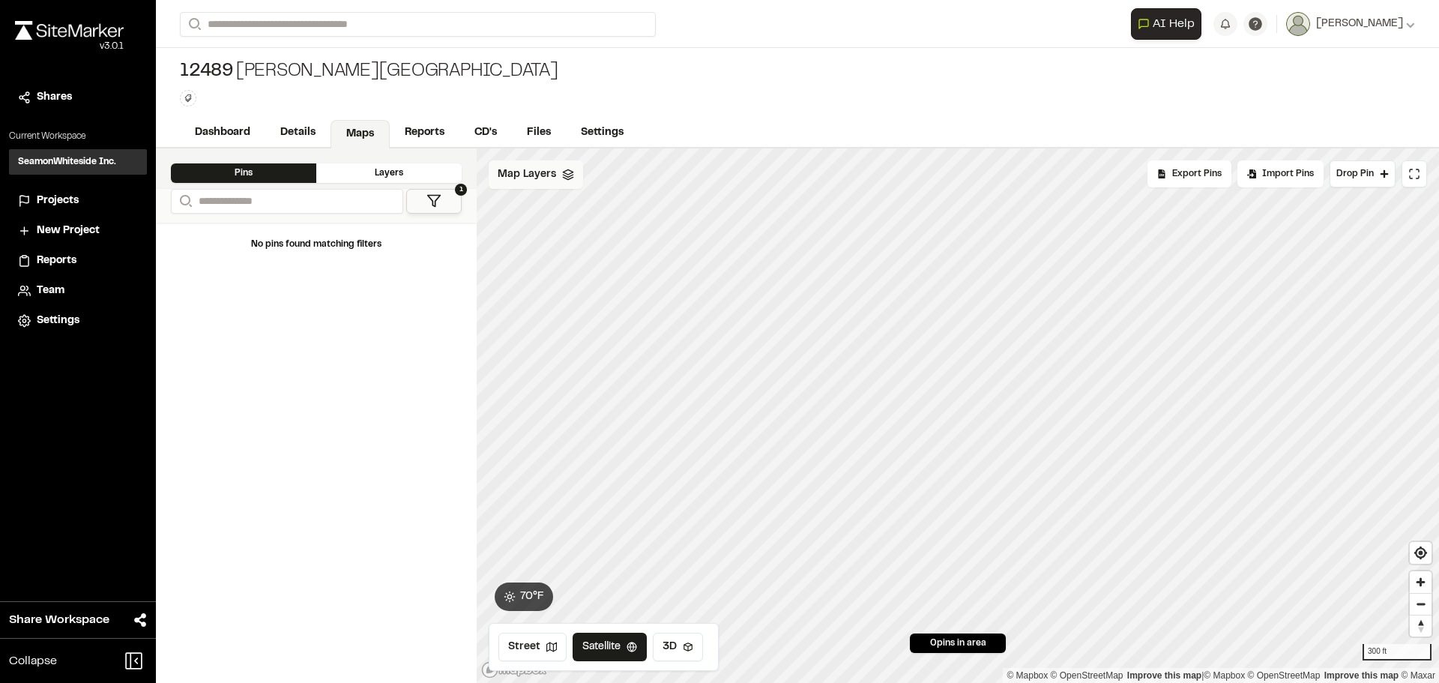
click at [562, 178] on icon at bounding box center [568, 175] width 12 height 12
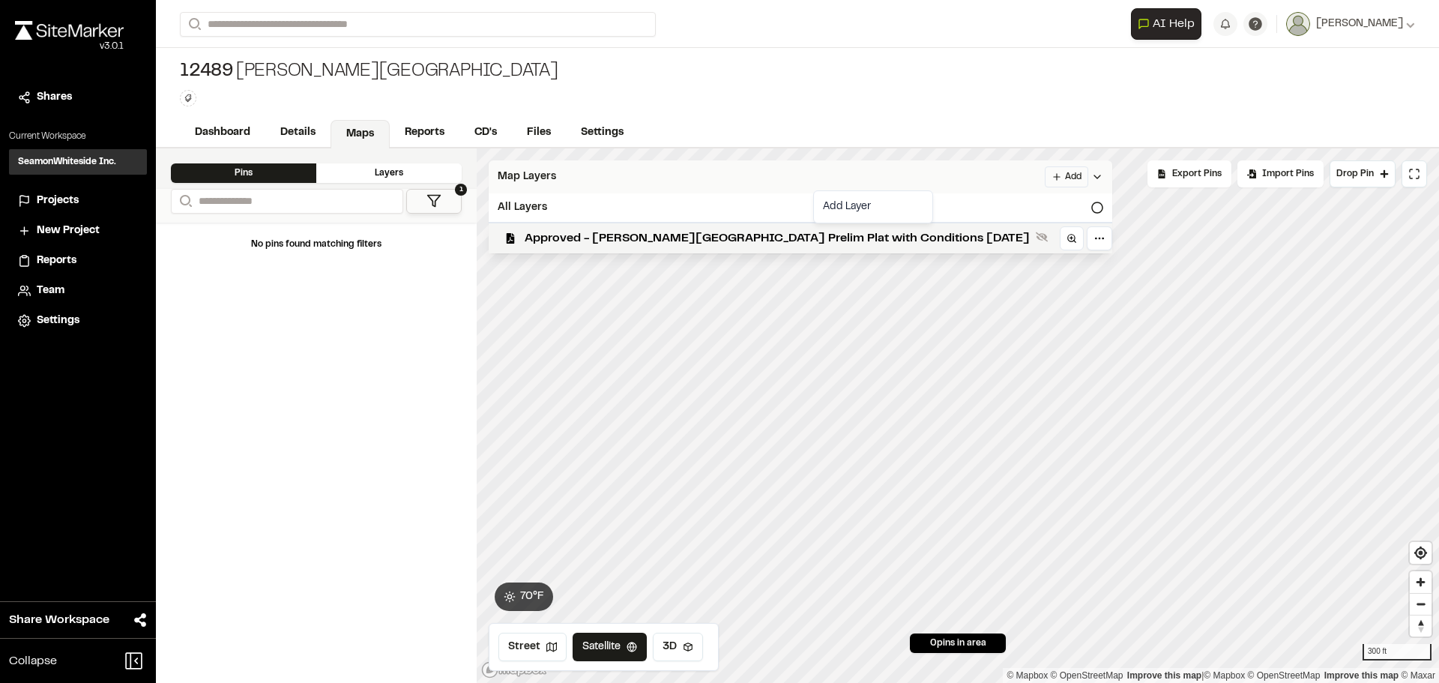
click at [918, 174] on html "Close sidebar v 3.0.1 Shares Current Workspace SeamonWhiteside Inc. SI Projects…" at bounding box center [719, 341] width 1439 height 683
click at [822, 208] on link "Add Layer" at bounding box center [873, 206] width 112 height 25
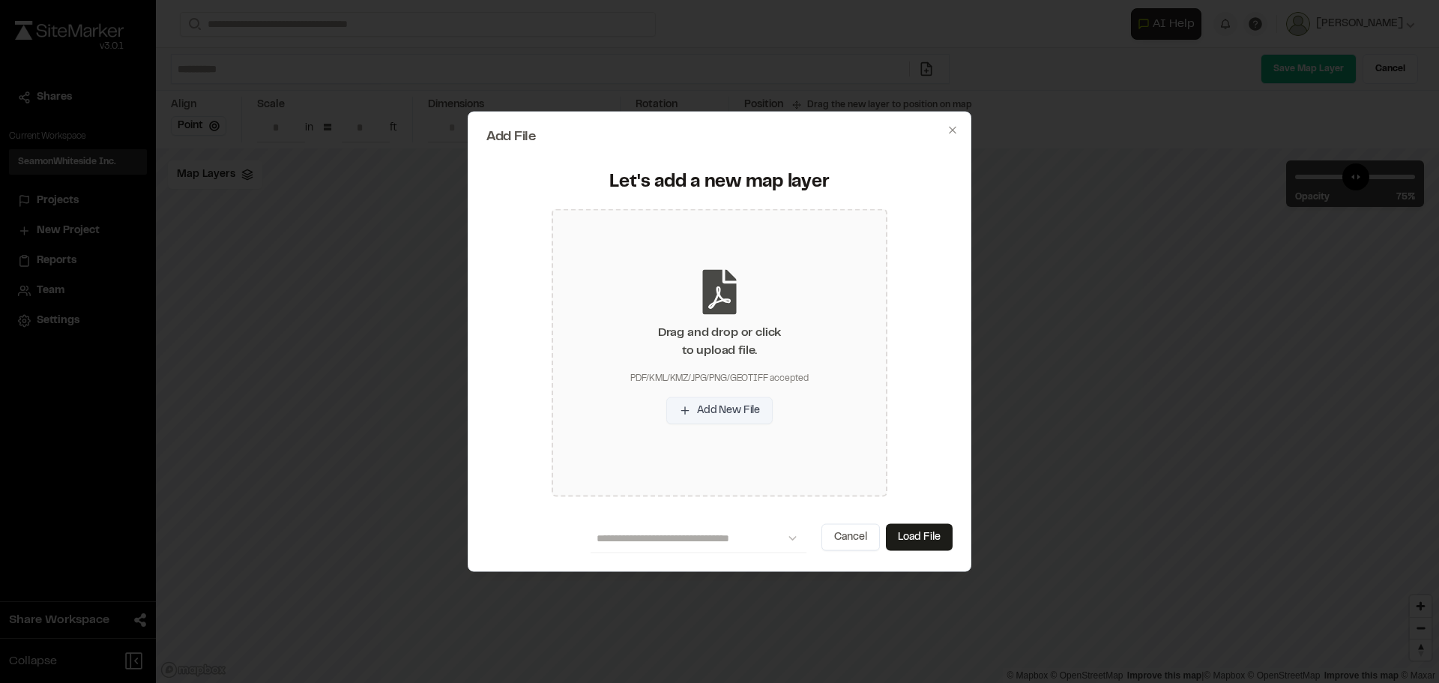
click at [703, 411] on button "Add New File" at bounding box center [719, 410] width 106 height 27
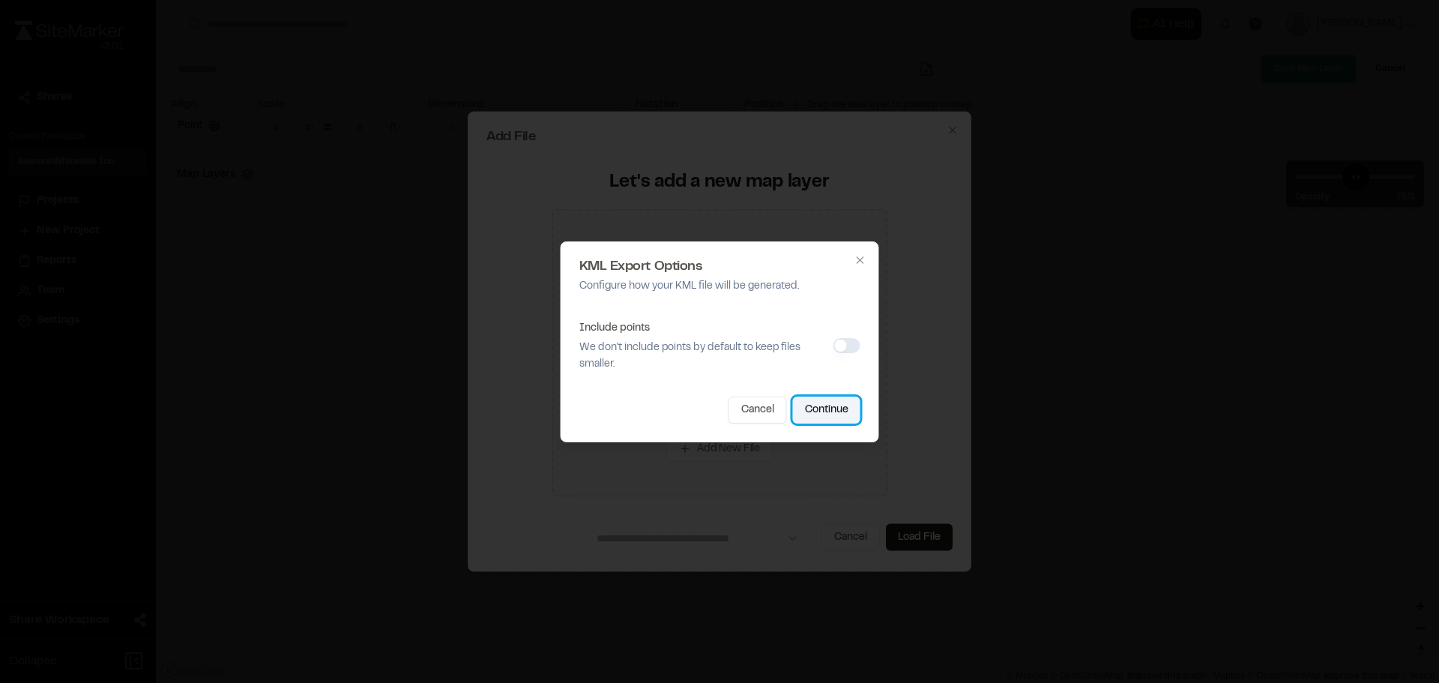
click at [813, 408] on button "Continue" at bounding box center [826, 410] width 67 height 27
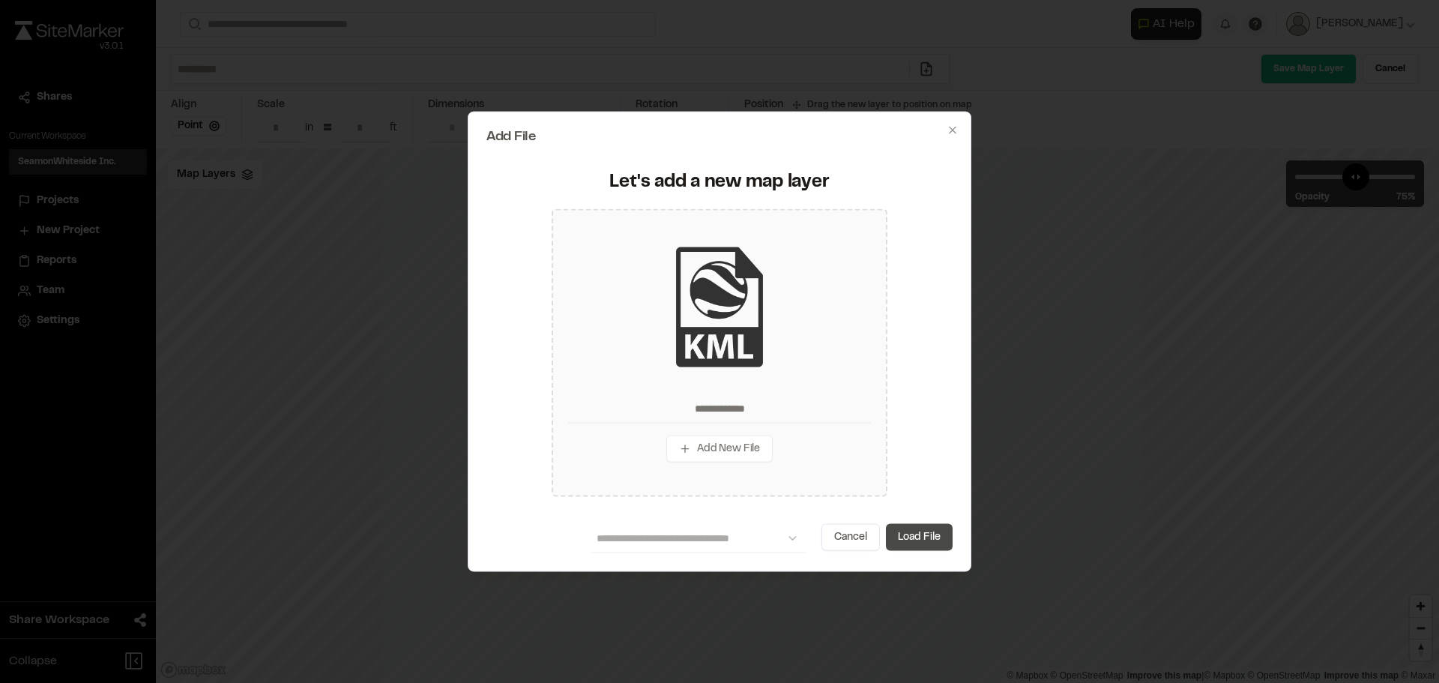
click at [918, 534] on button "Load File" at bounding box center [919, 537] width 67 height 27
type input "**********"
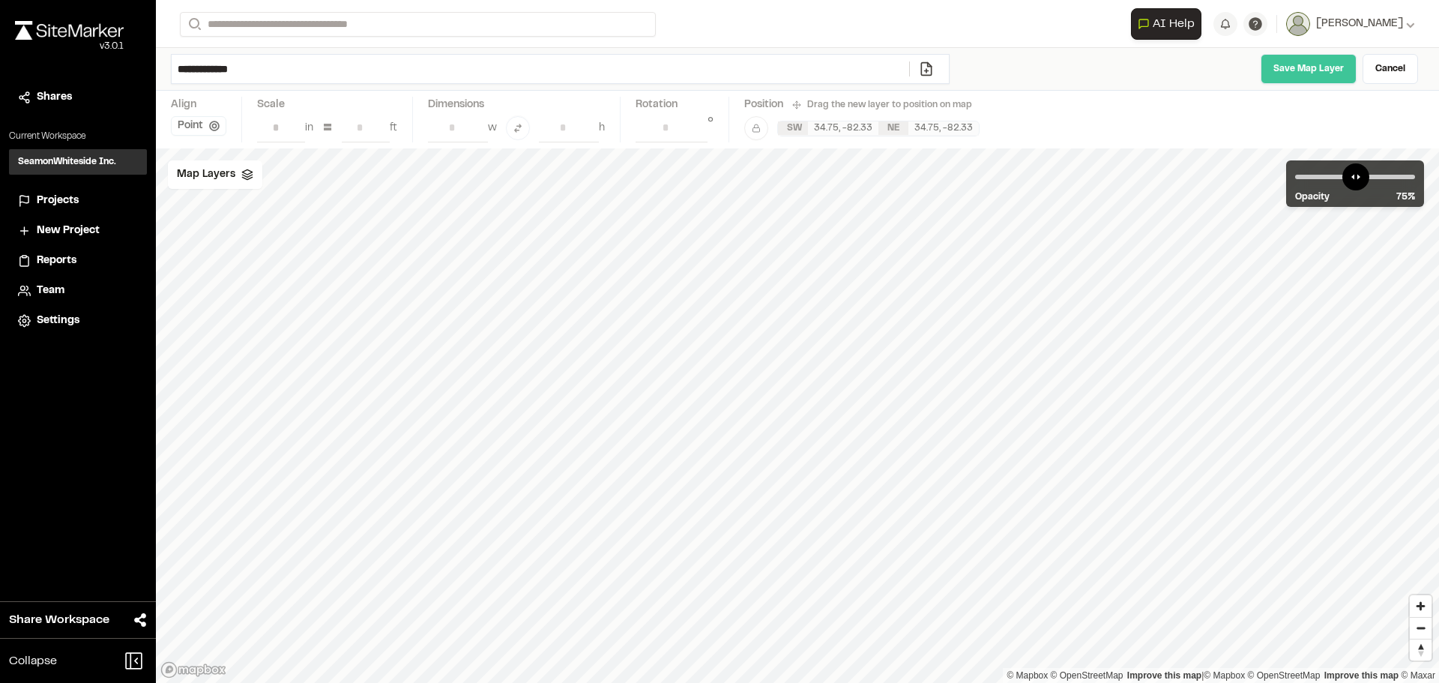
click at [1328, 73] on link "Save Map Layer" at bounding box center [1309, 69] width 96 height 30
